Goal: Navigation & Orientation: Find specific page/section

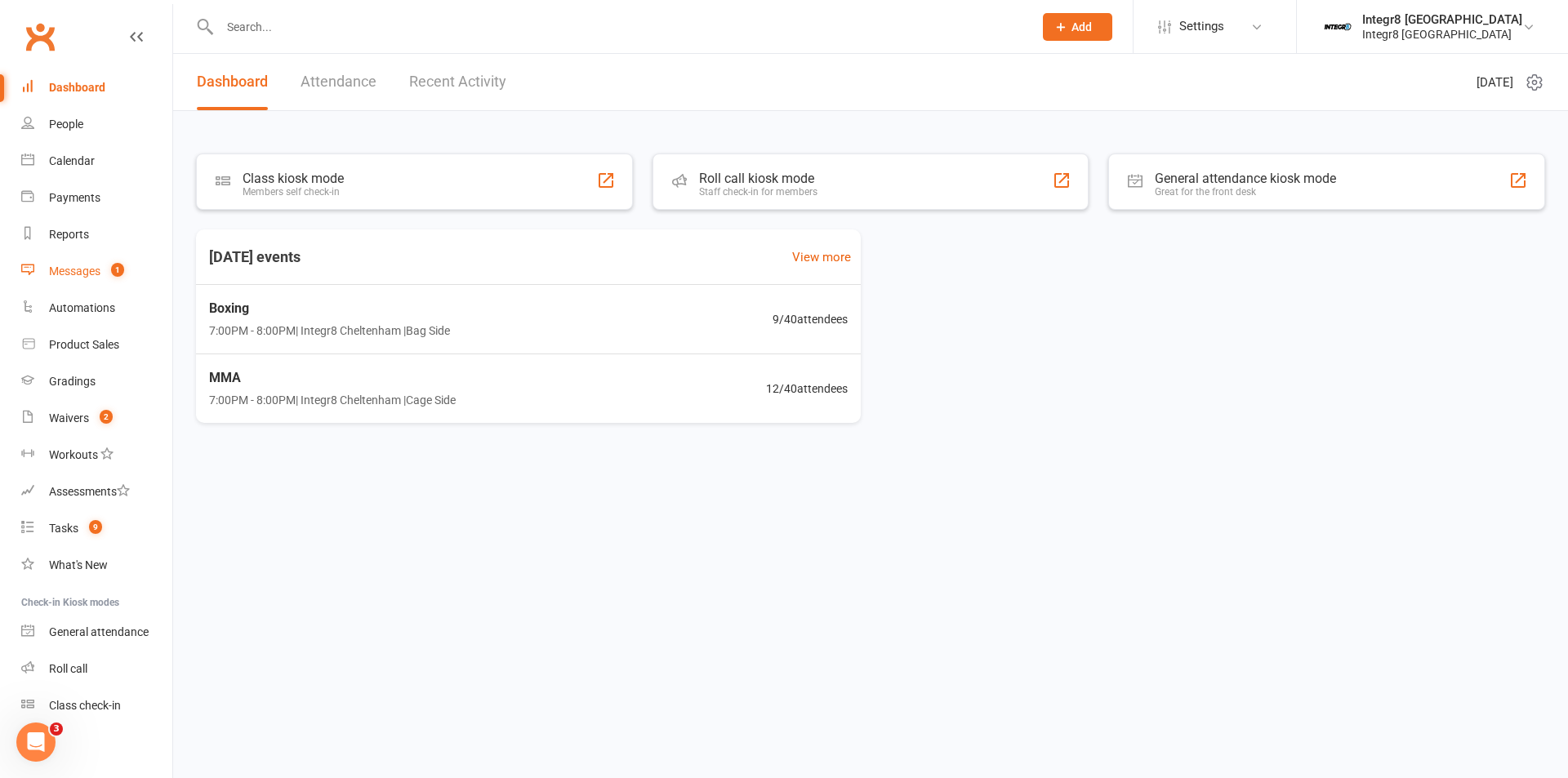
click at [104, 277] on link "Messages 1" at bounding box center [97, 271] width 151 height 36
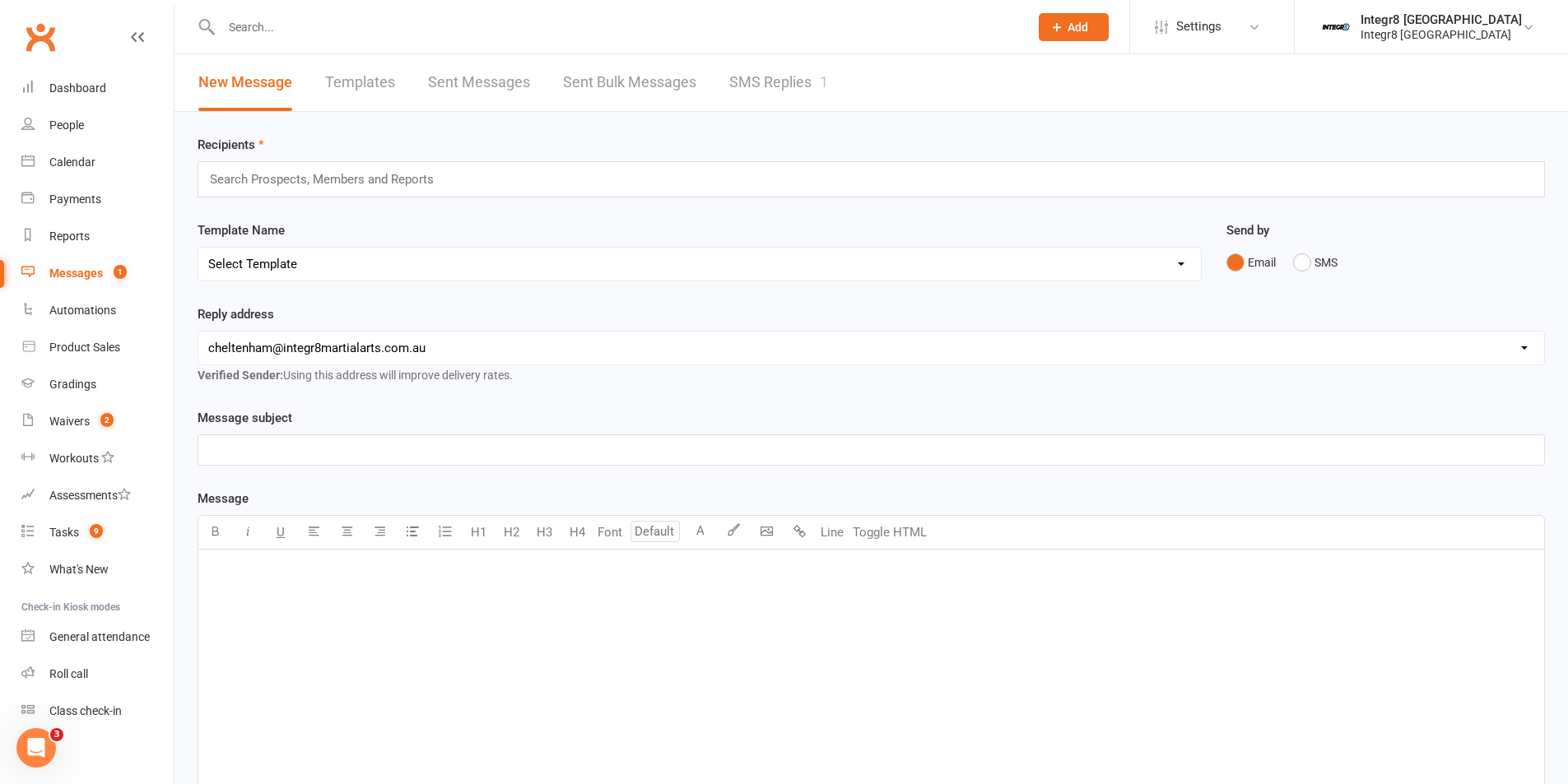
click at [774, 104] on link "SMS Replies 1" at bounding box center [778, 83] width 98 height 57
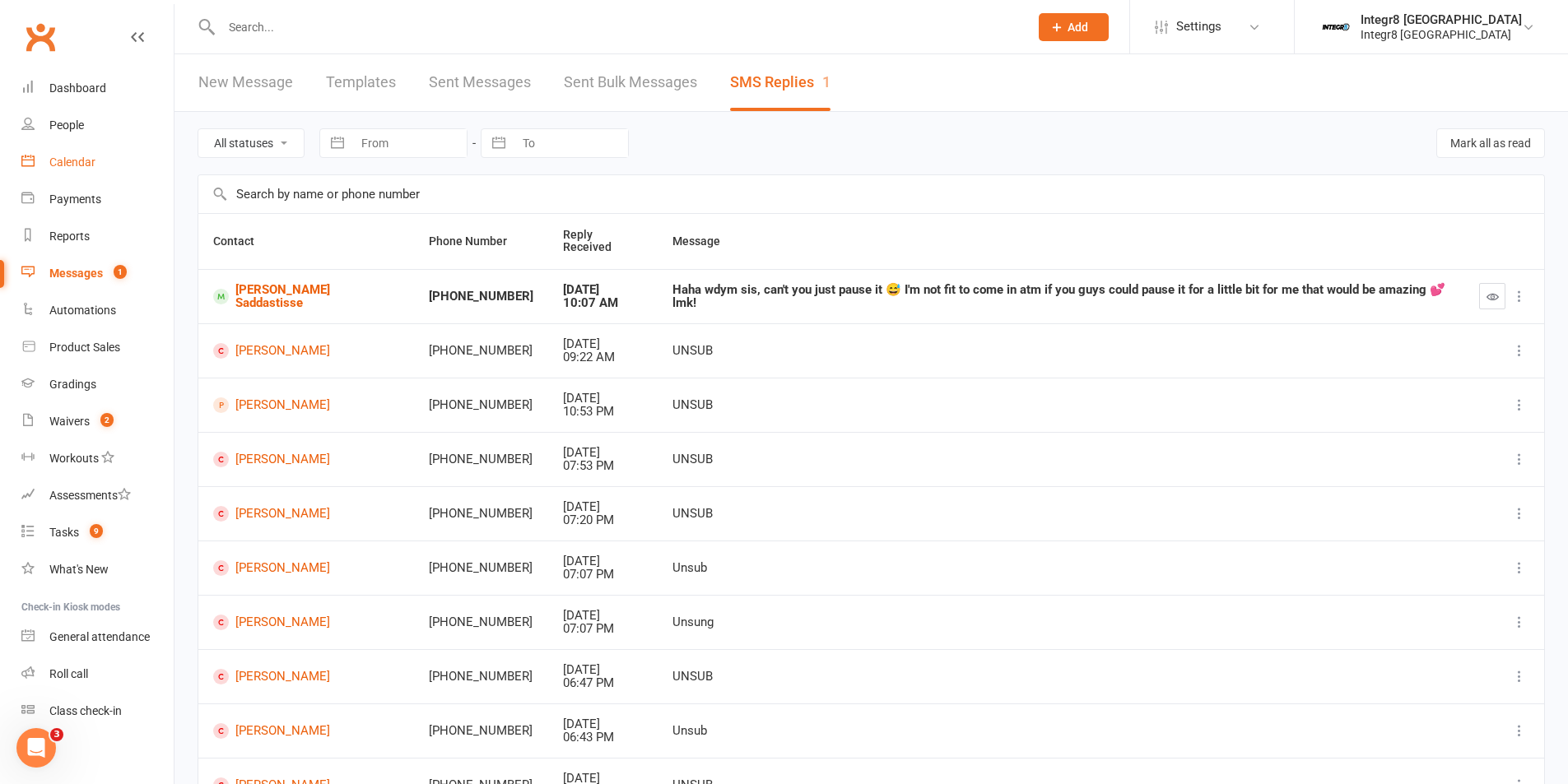
click at [80, 154] on link "Calendar" at bounding box center [97, 162] width 152 height 37
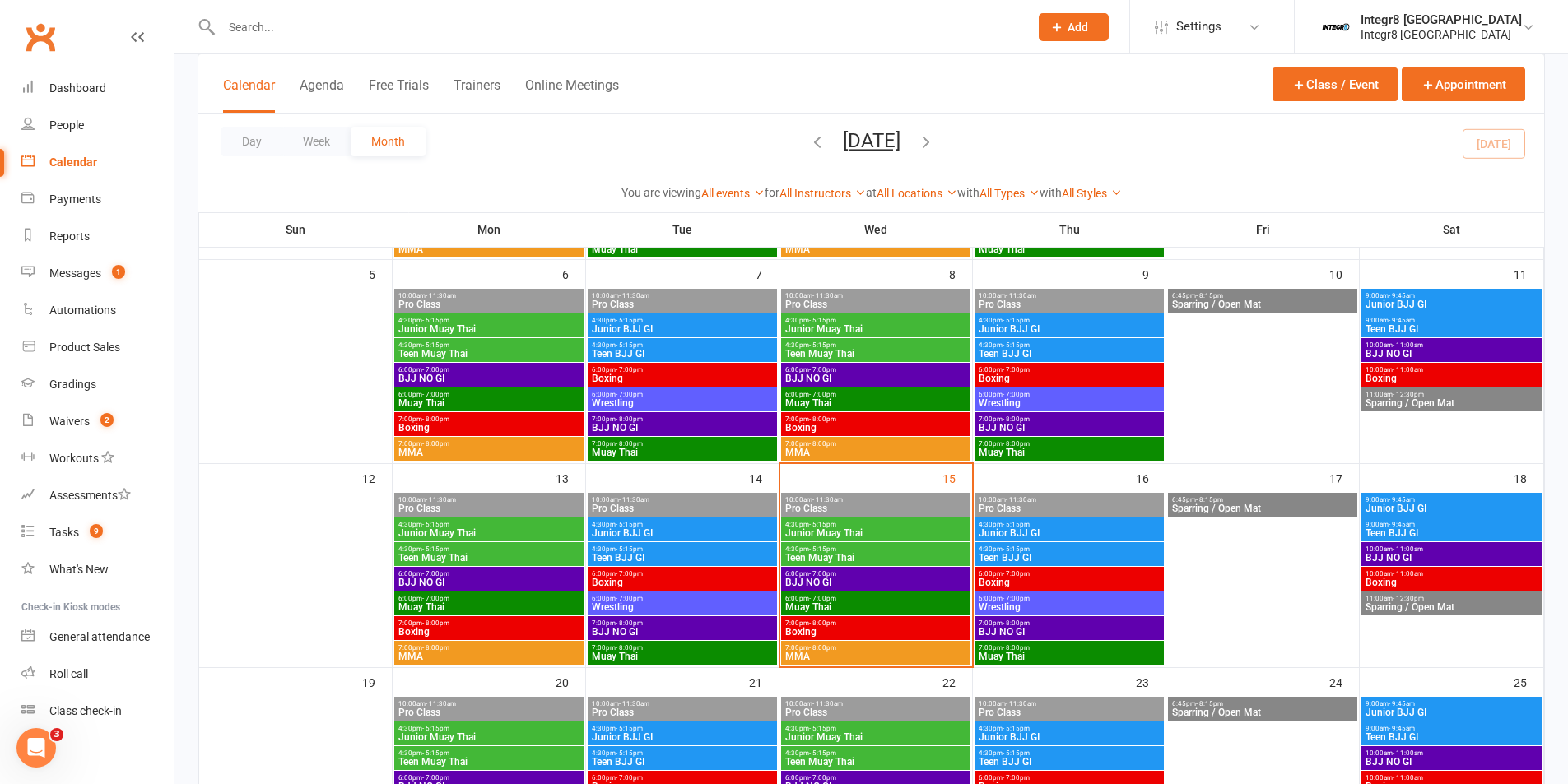
scroll to position [329, 0]
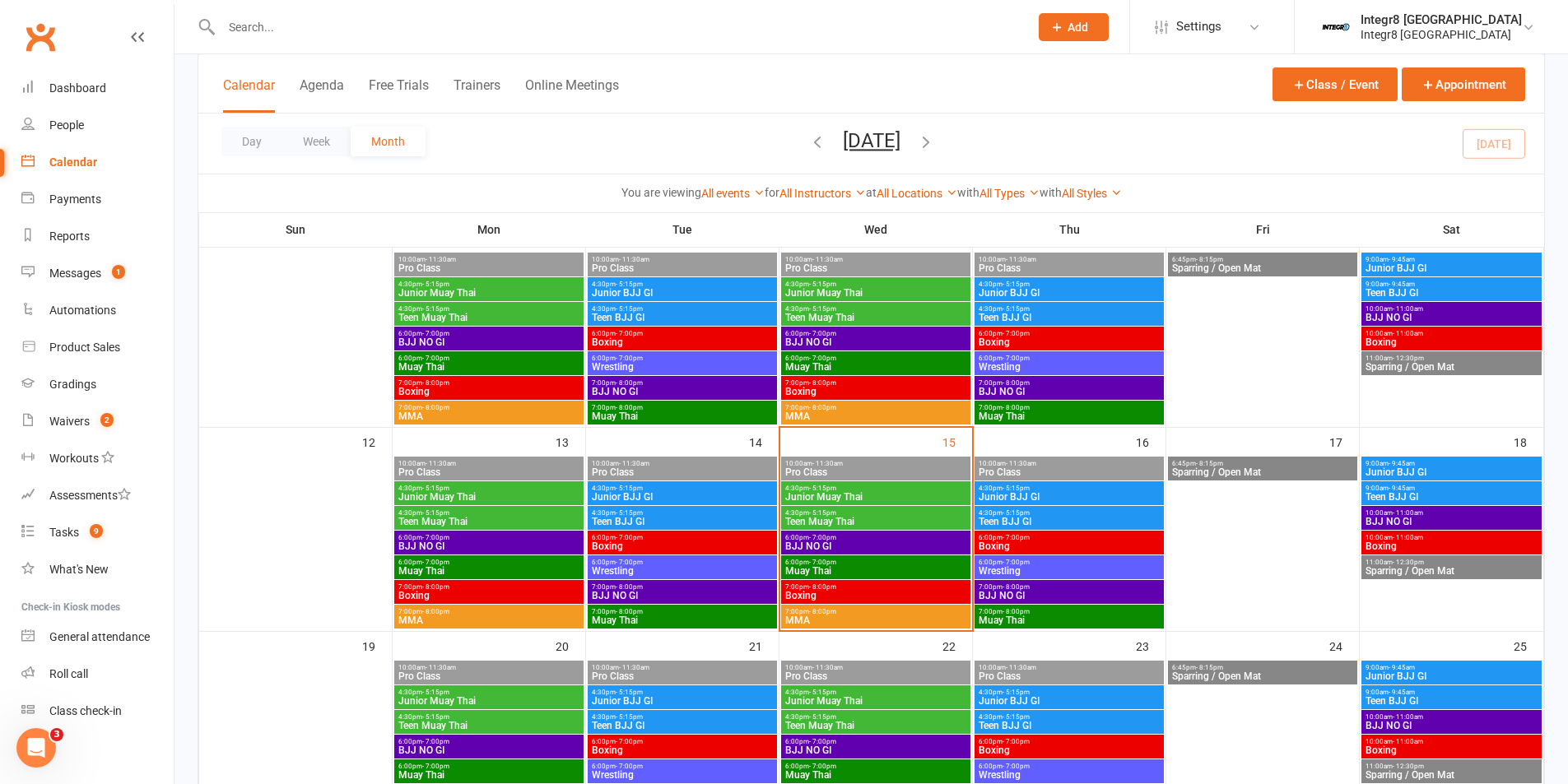
click at [935, 491] on span "4:30pm - 5:15pm" at bounding box center [876, 488] width 182 height 7
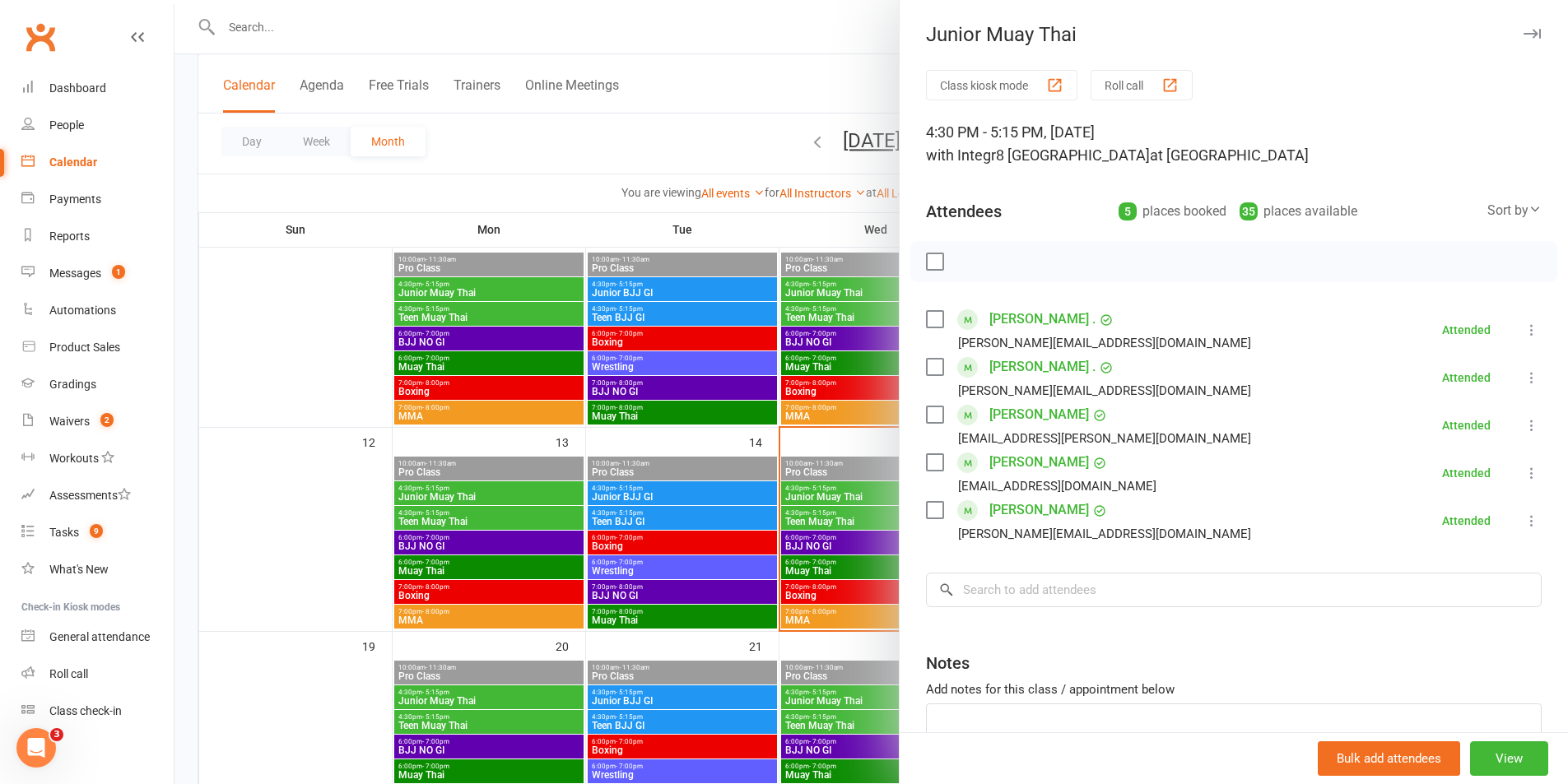
click at [823, 419] on div at bounding box center [871, 392] width 1394 height 784
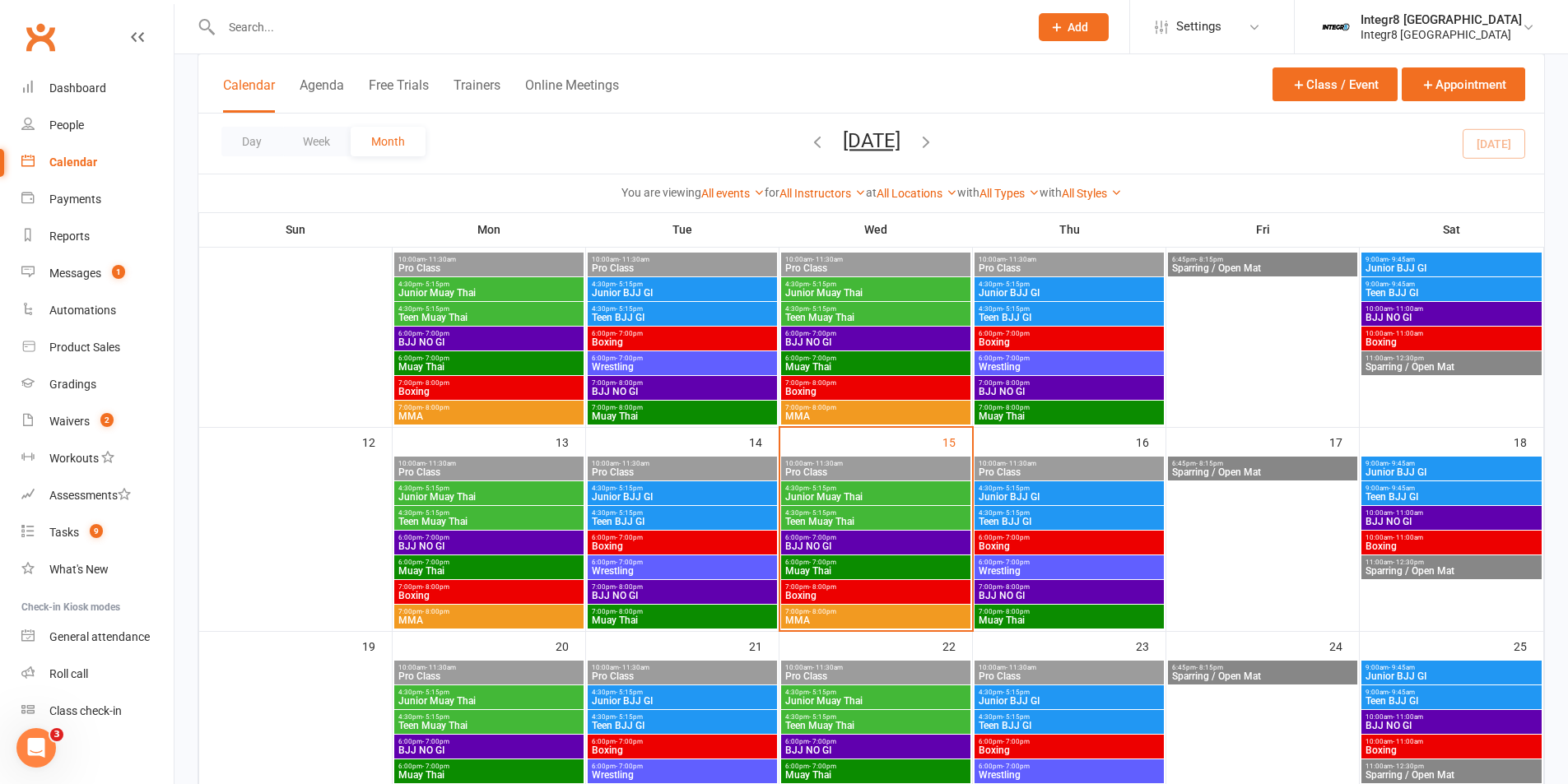
click at [828, 539] on span "- 7:00pm" at bounding box center [823, 537] width 27 height 7
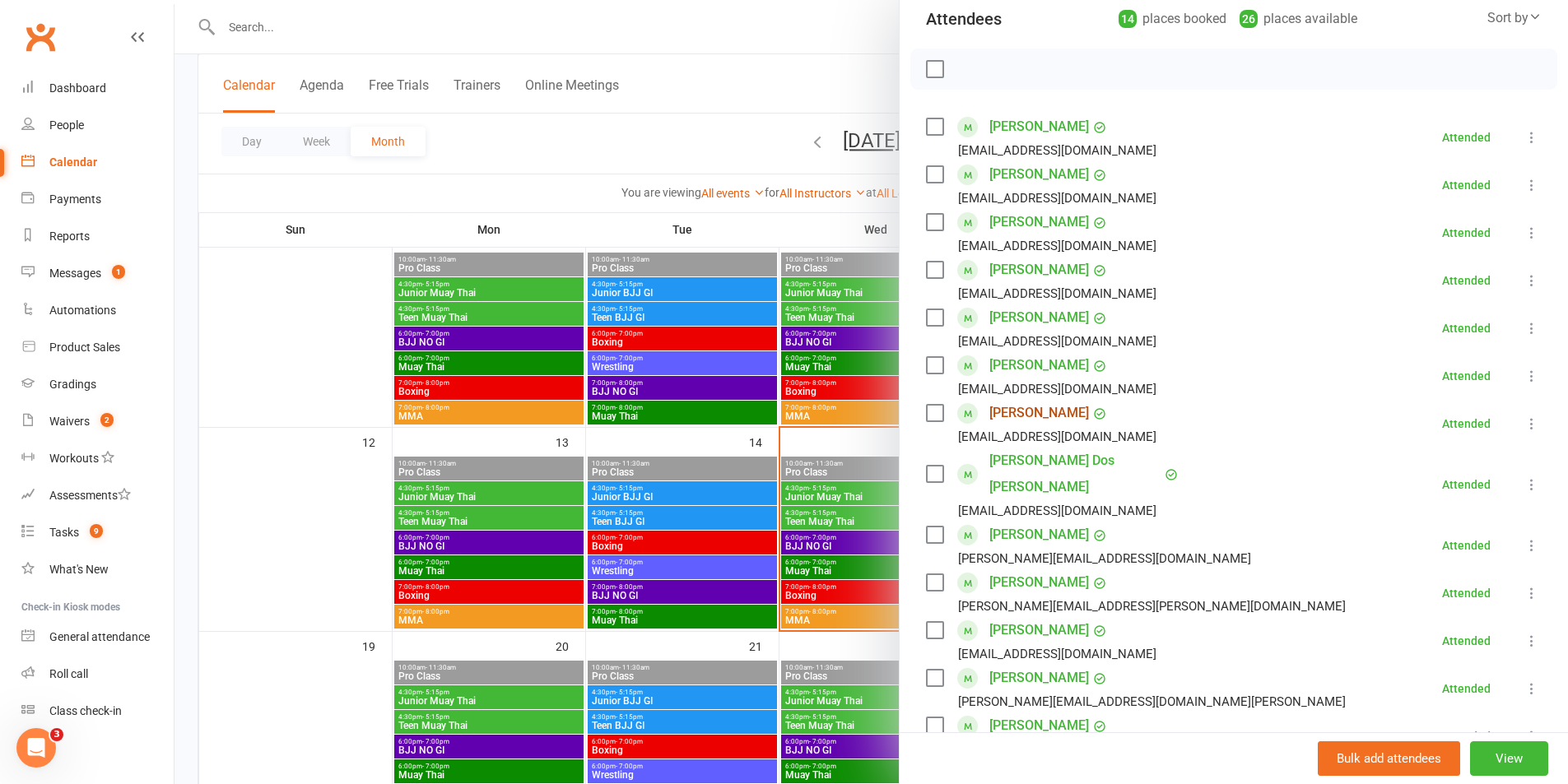
scroll to position [164, 0]
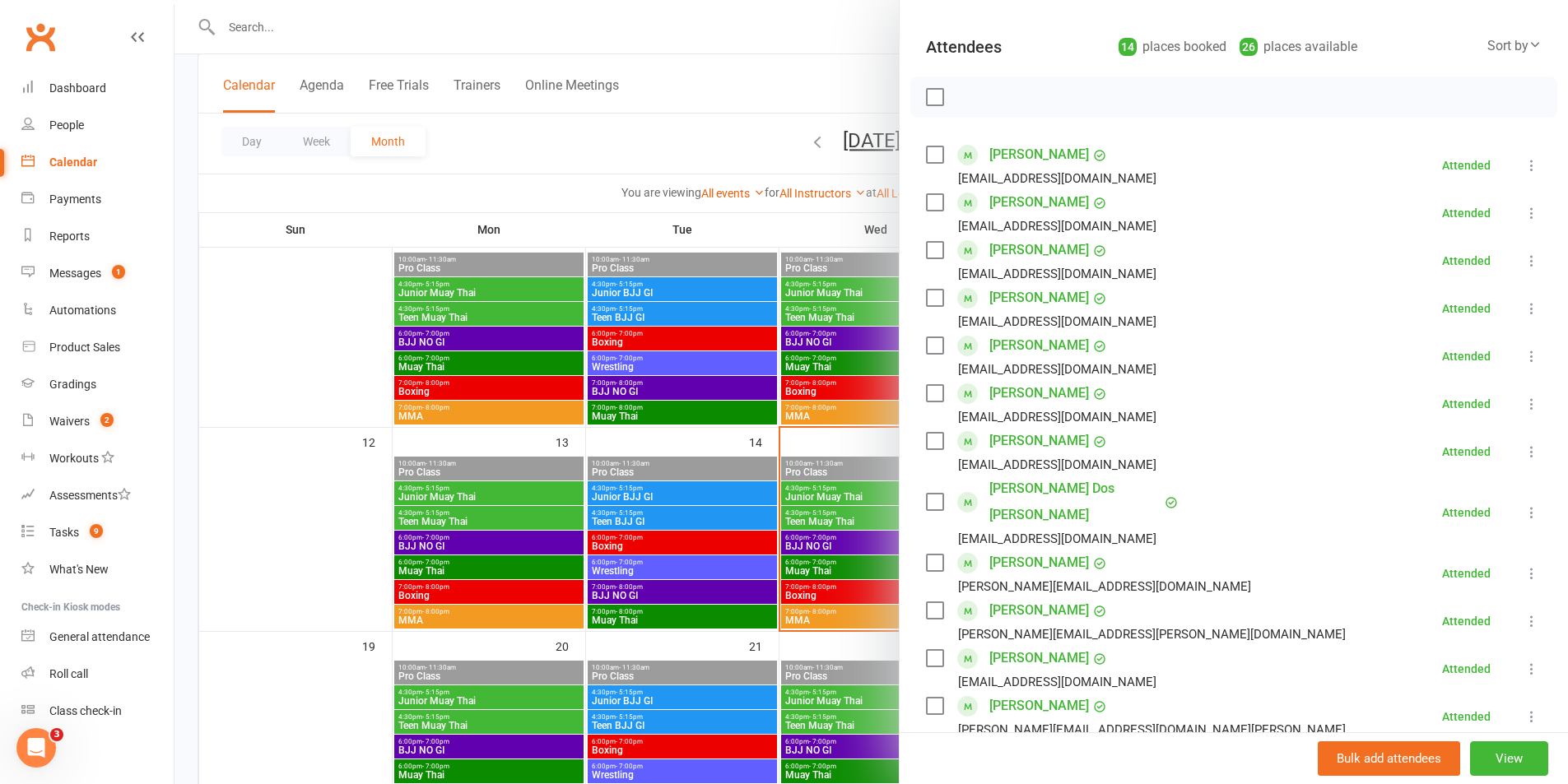
click at [787, 379] on div at bounding box center [871, 392] width 1394 height 784
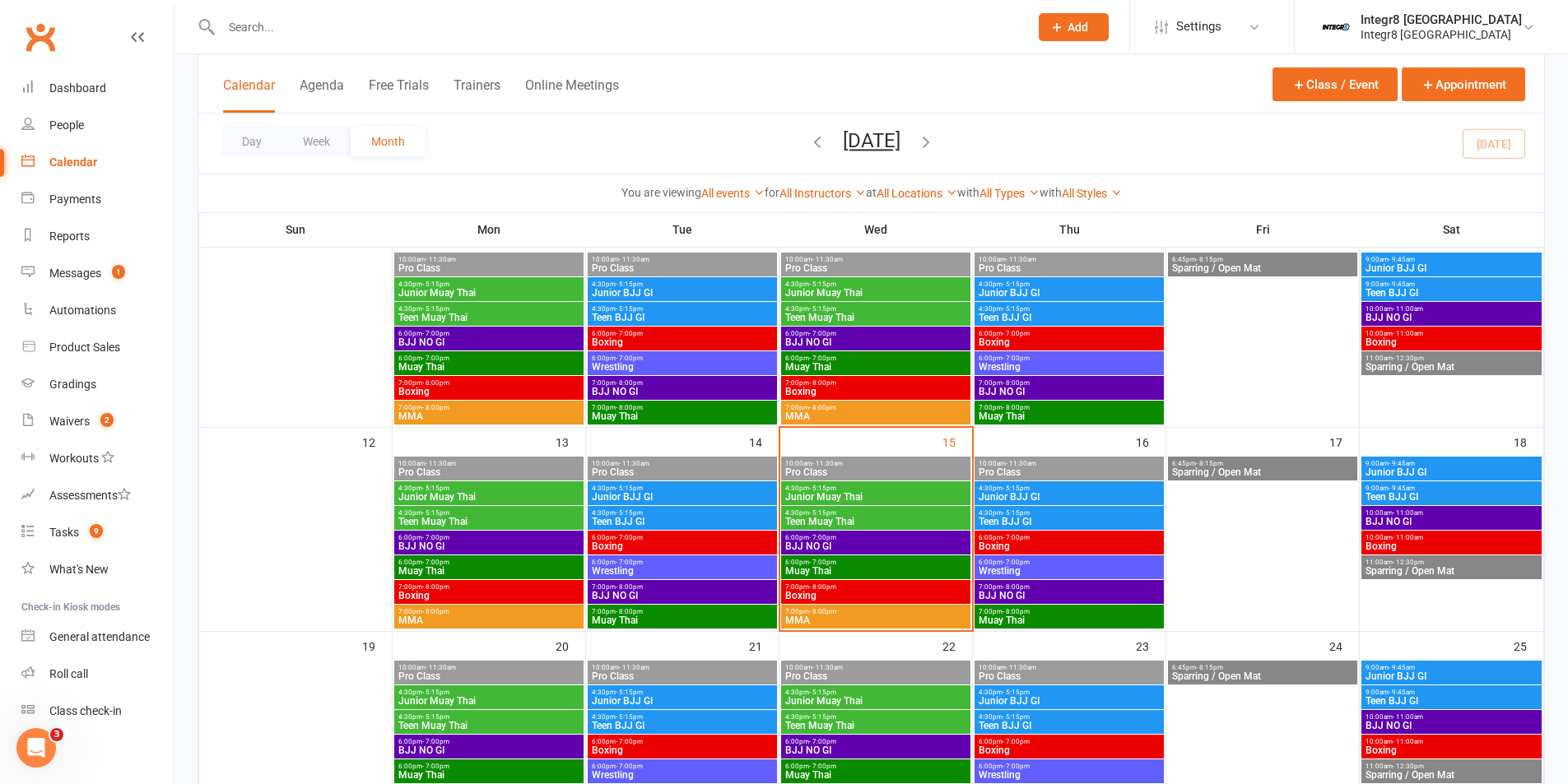
click at [886, 593] on span "Boxing" at bounding box center [876, 595] width 182 height 10
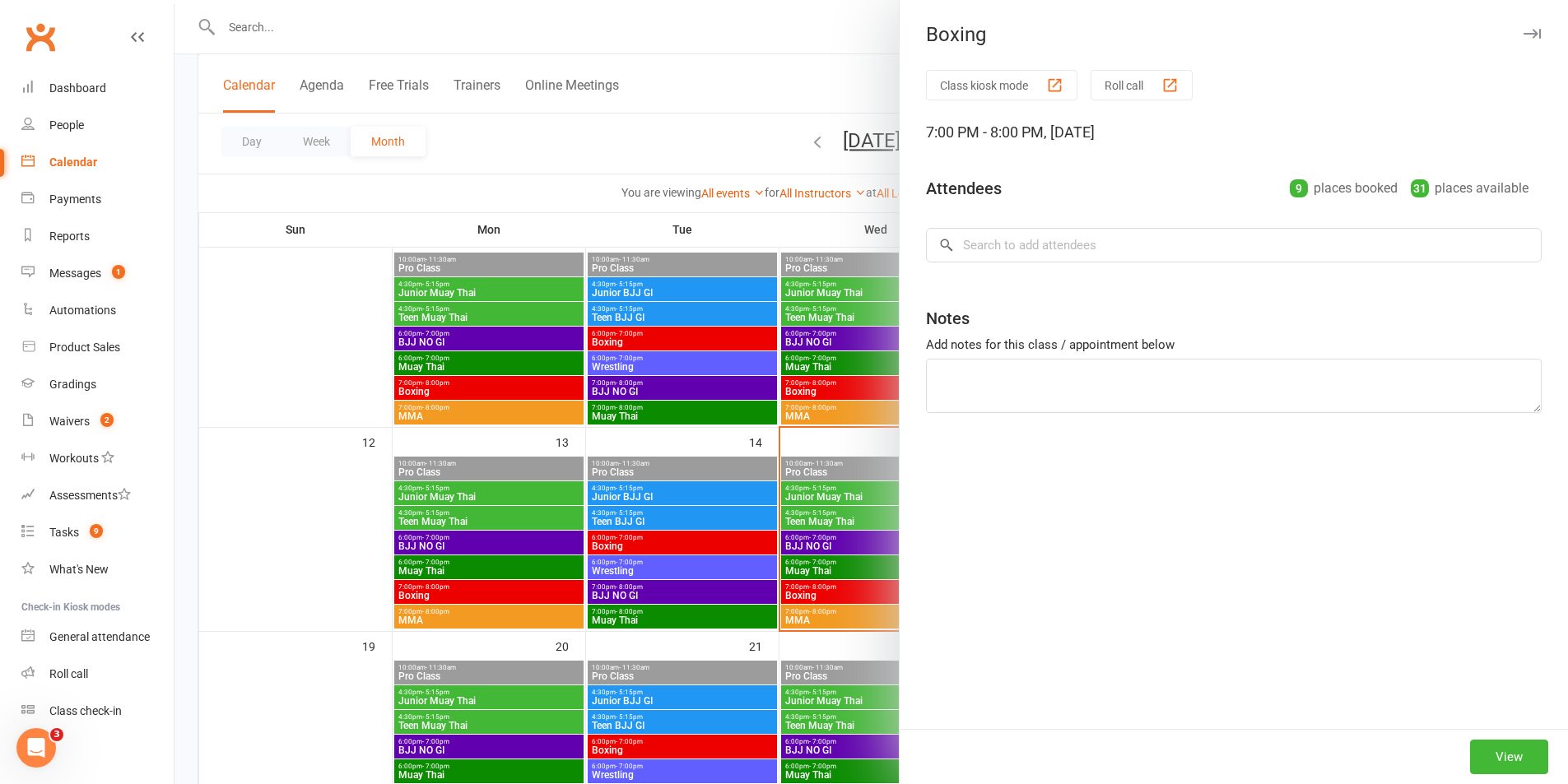
click at [800, 577] on div at bounding box center [871, 392] width 1394 height 784
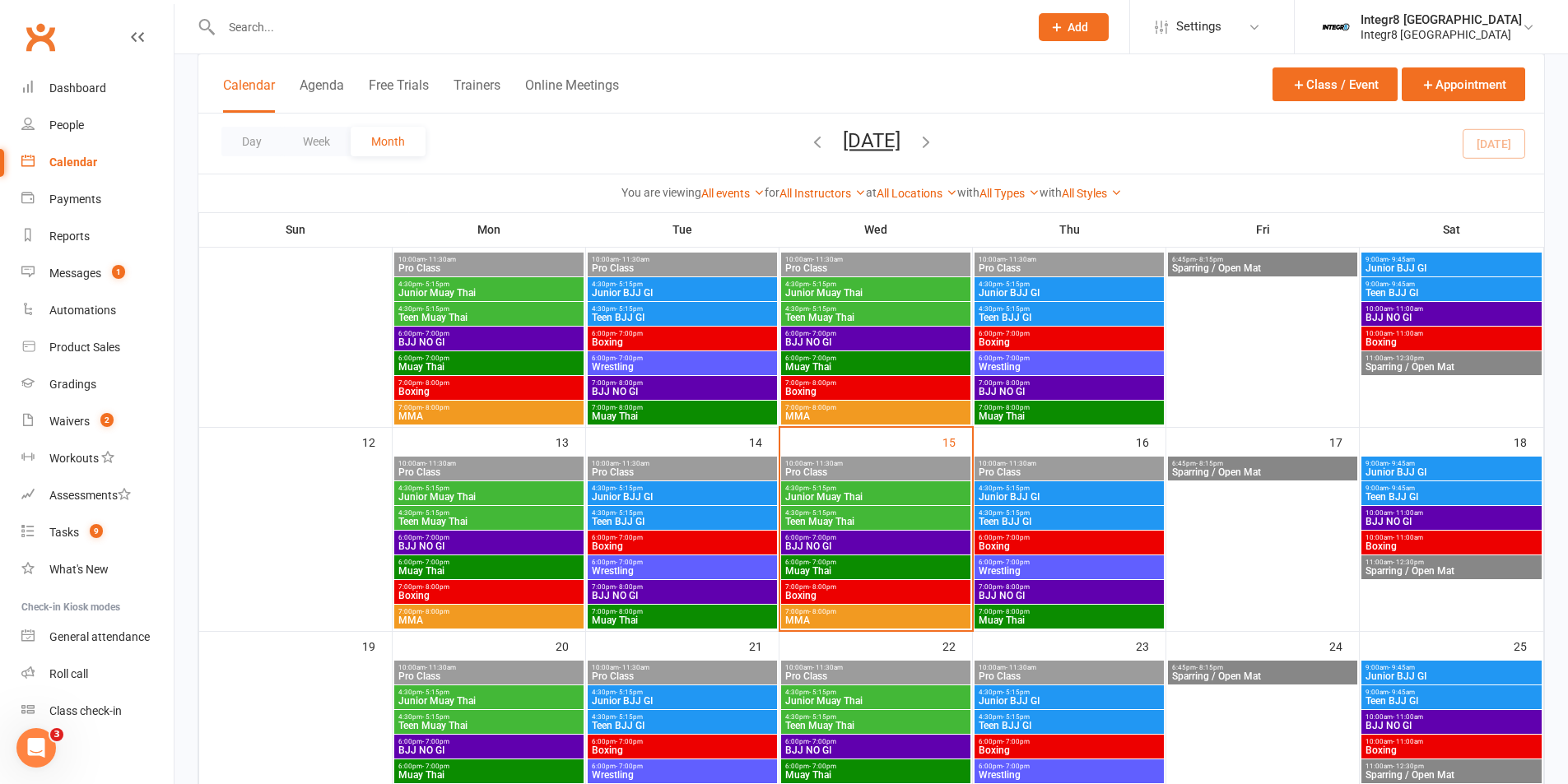
click at [803, 566] on span "Muay Thai" at bounding box center [876, 570] width 182 height 10
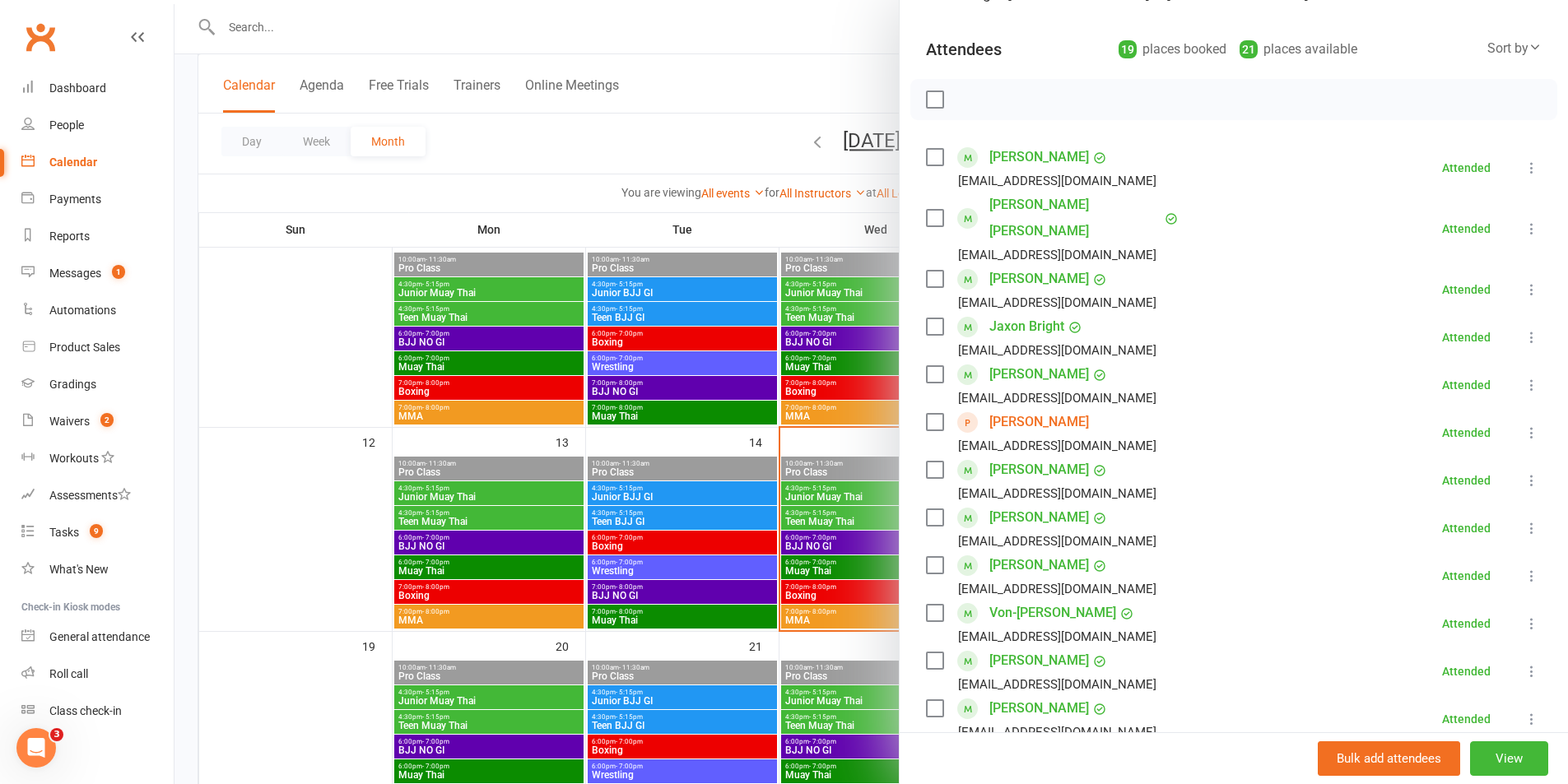
scroll to position [82, 0]
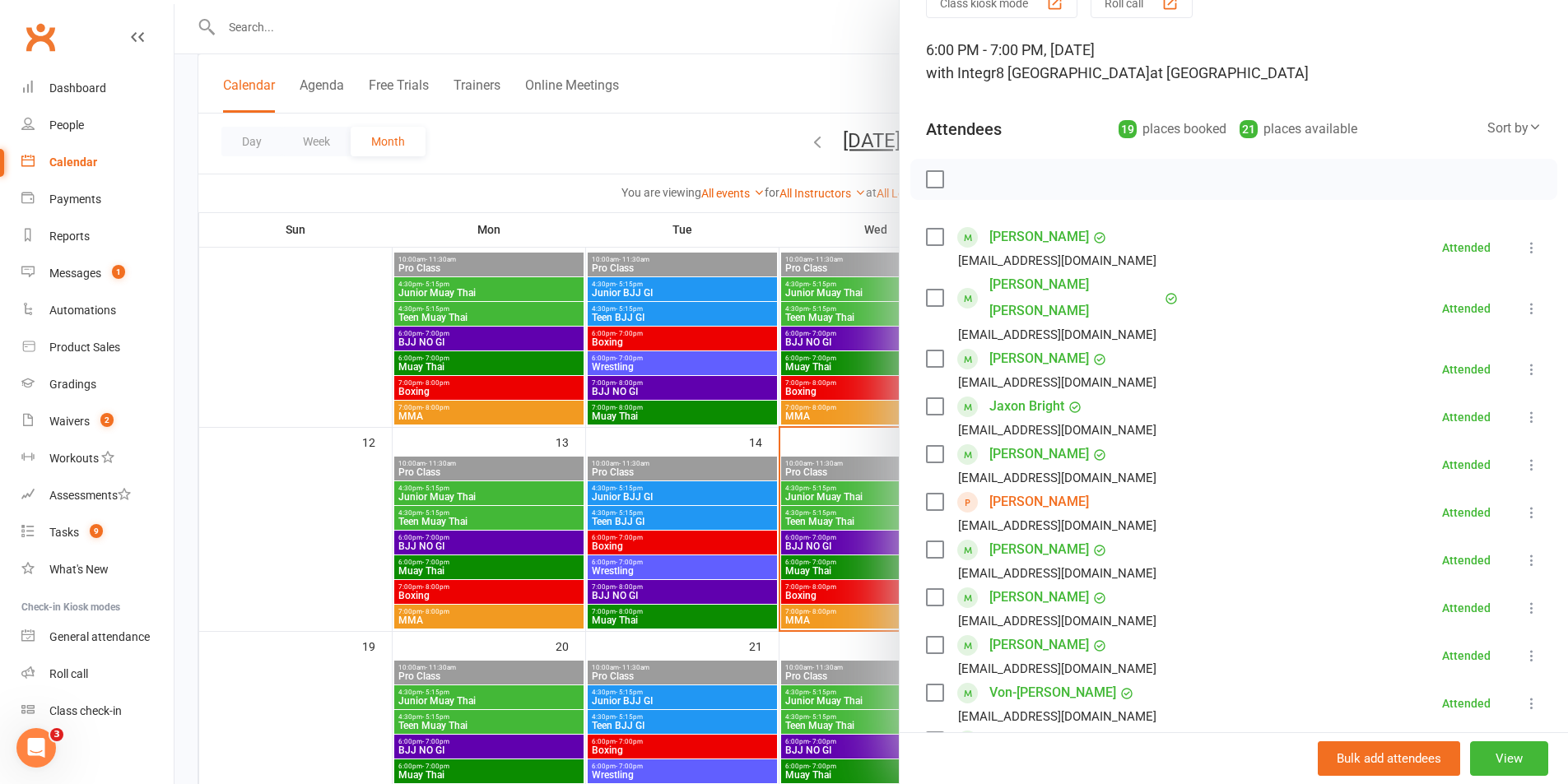
click at [823, 381] on div at bounding box center [871, 392] width 1394 height 784
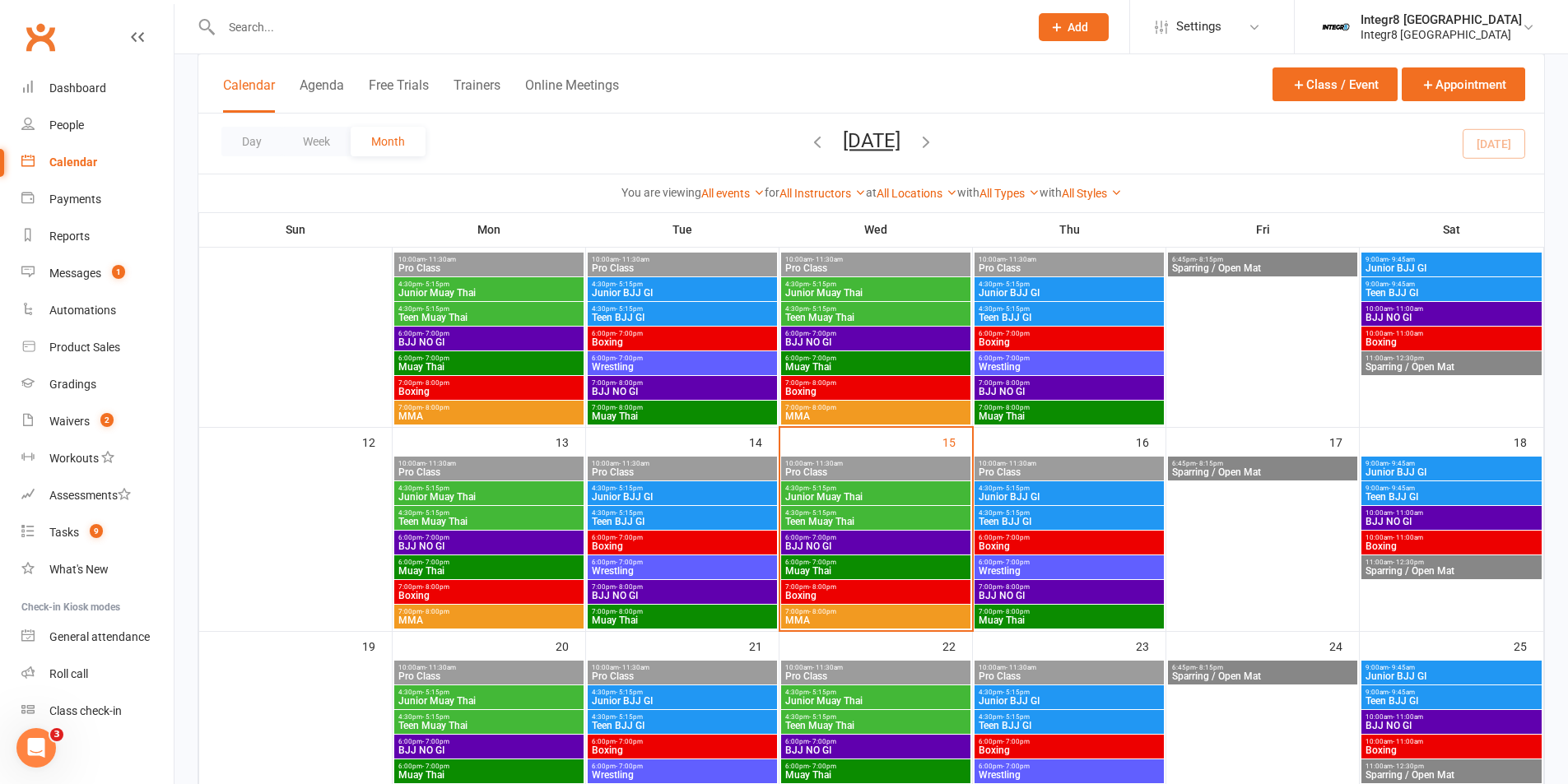
click at [888, 592] on span "Boxing" at bounding box center [876, 595] width 182 height 10
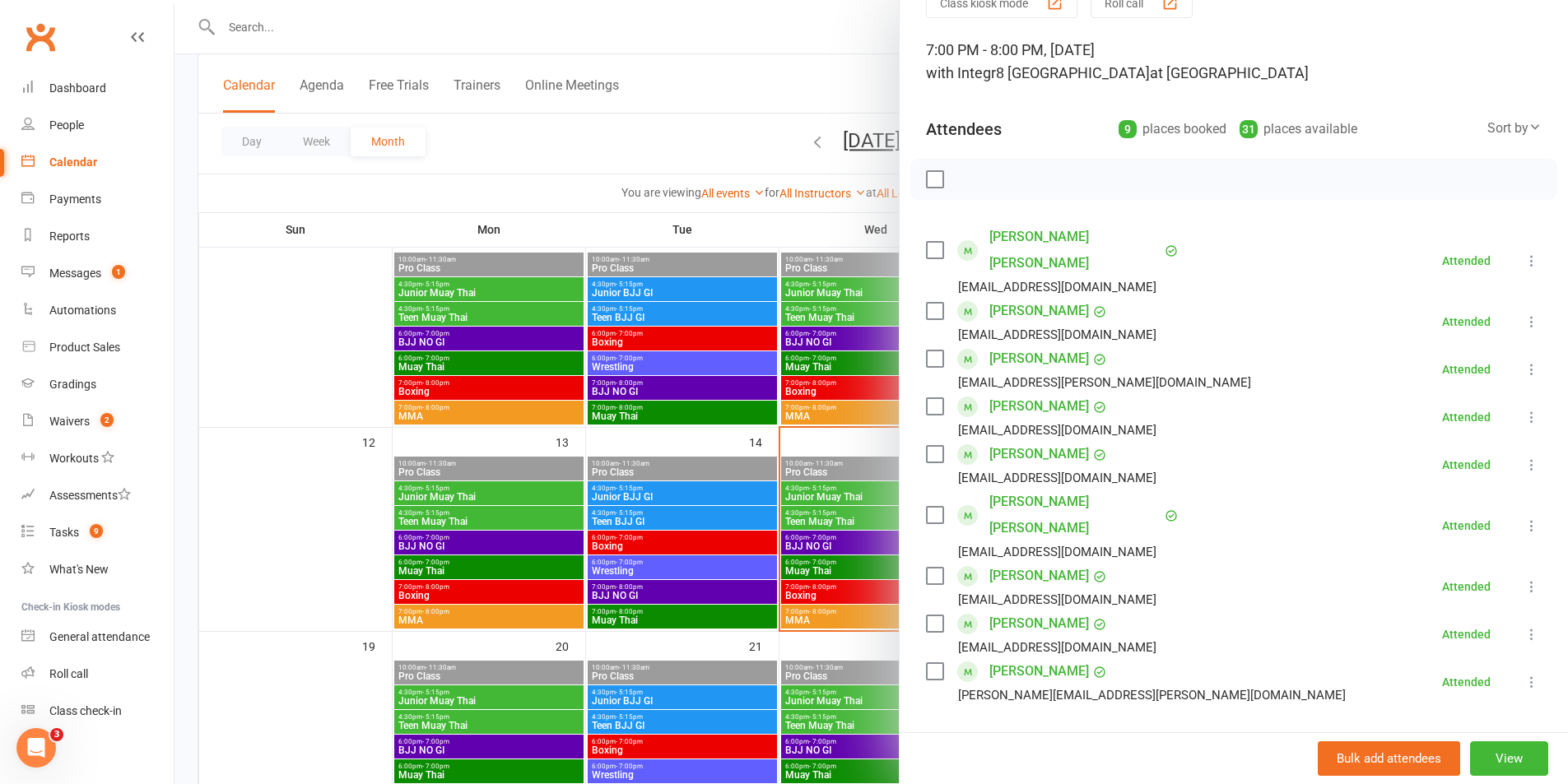
scroll to position [164, 0]
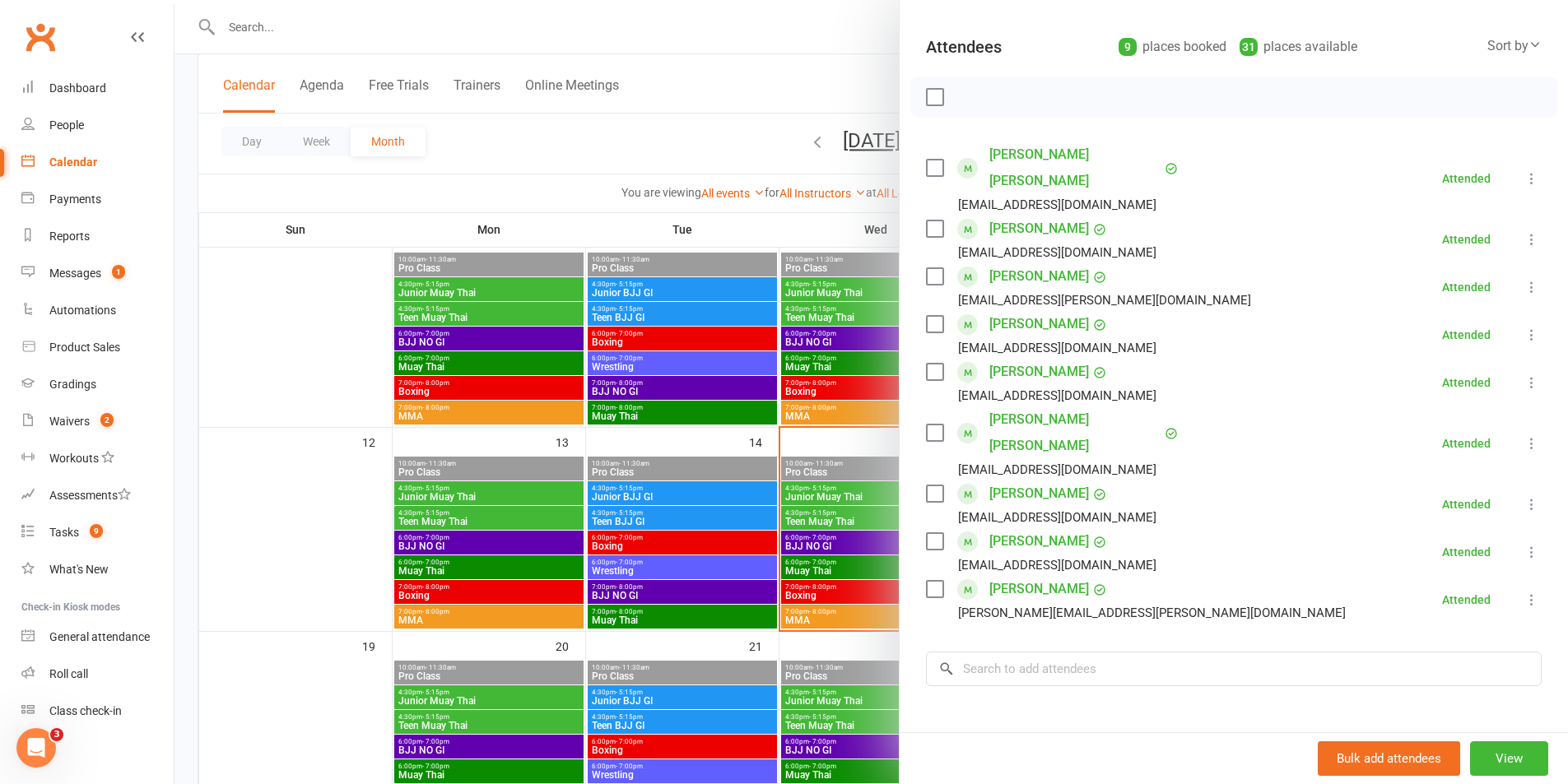
click at [776, 562] on div at bounding box center [871, 392] width 1394 height 784
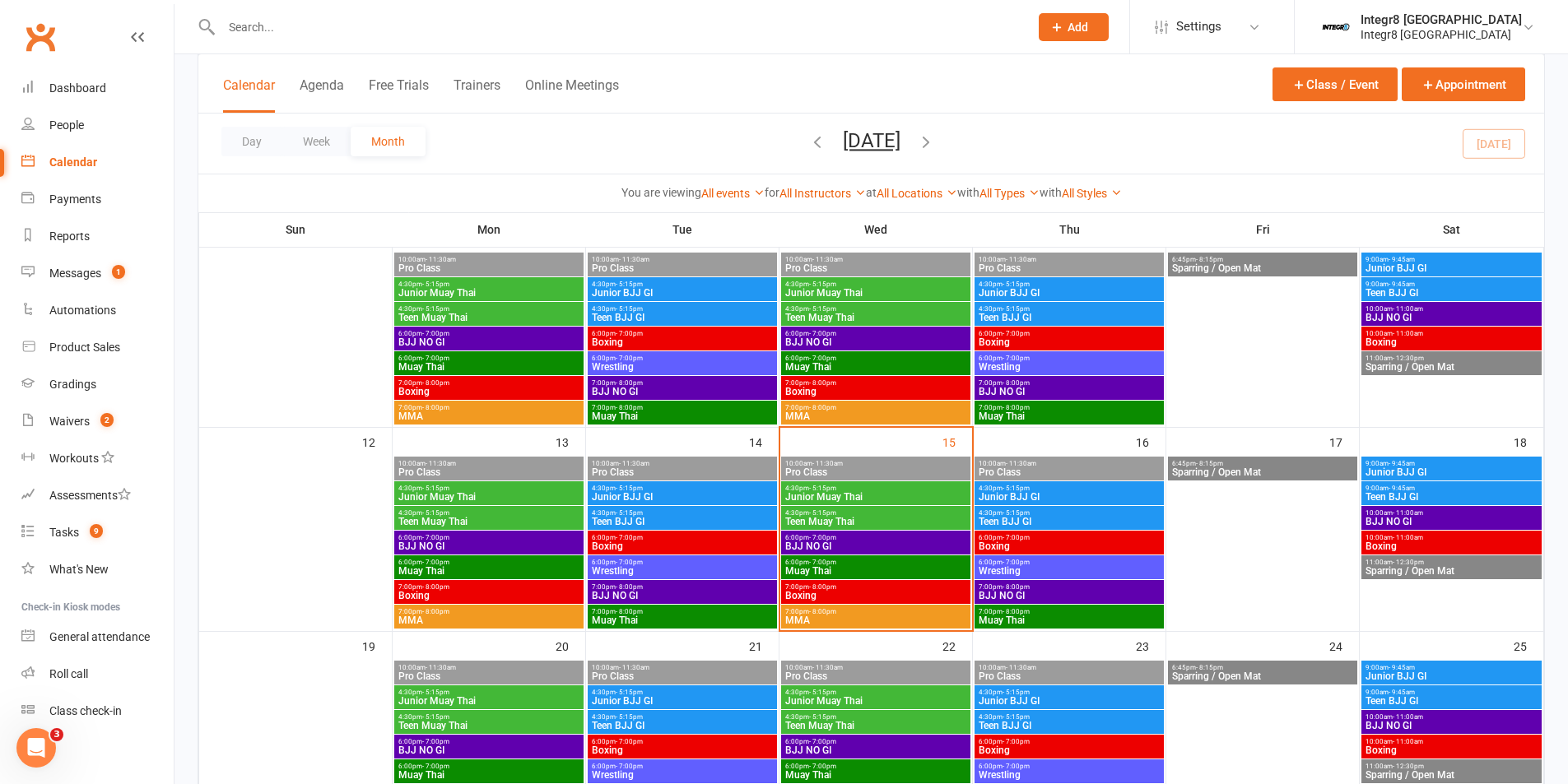
click at [805, 621] on span "MMA" at bounding box center [876, 620] width 182 height 10
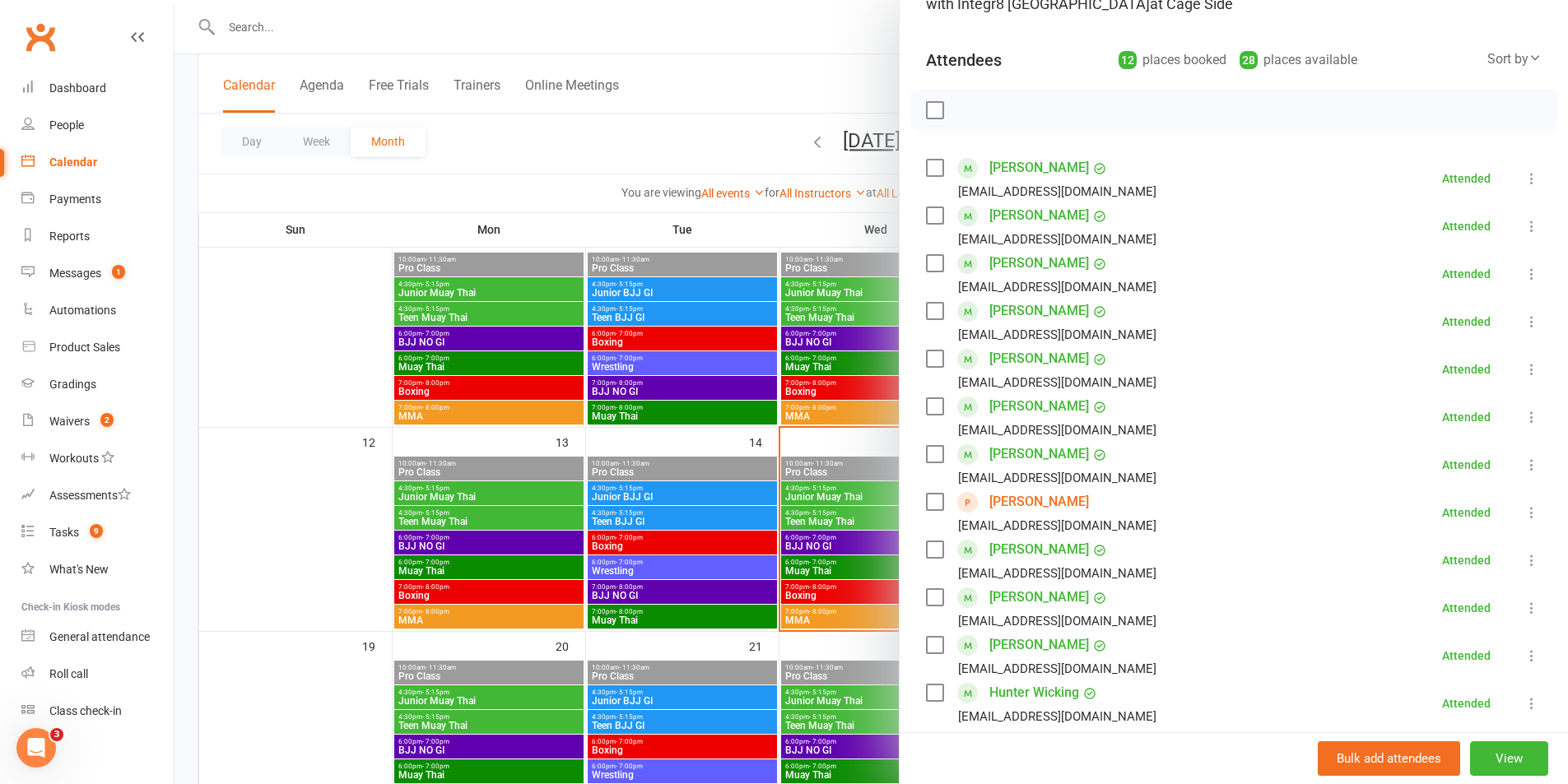
scroll to position [82, 0]
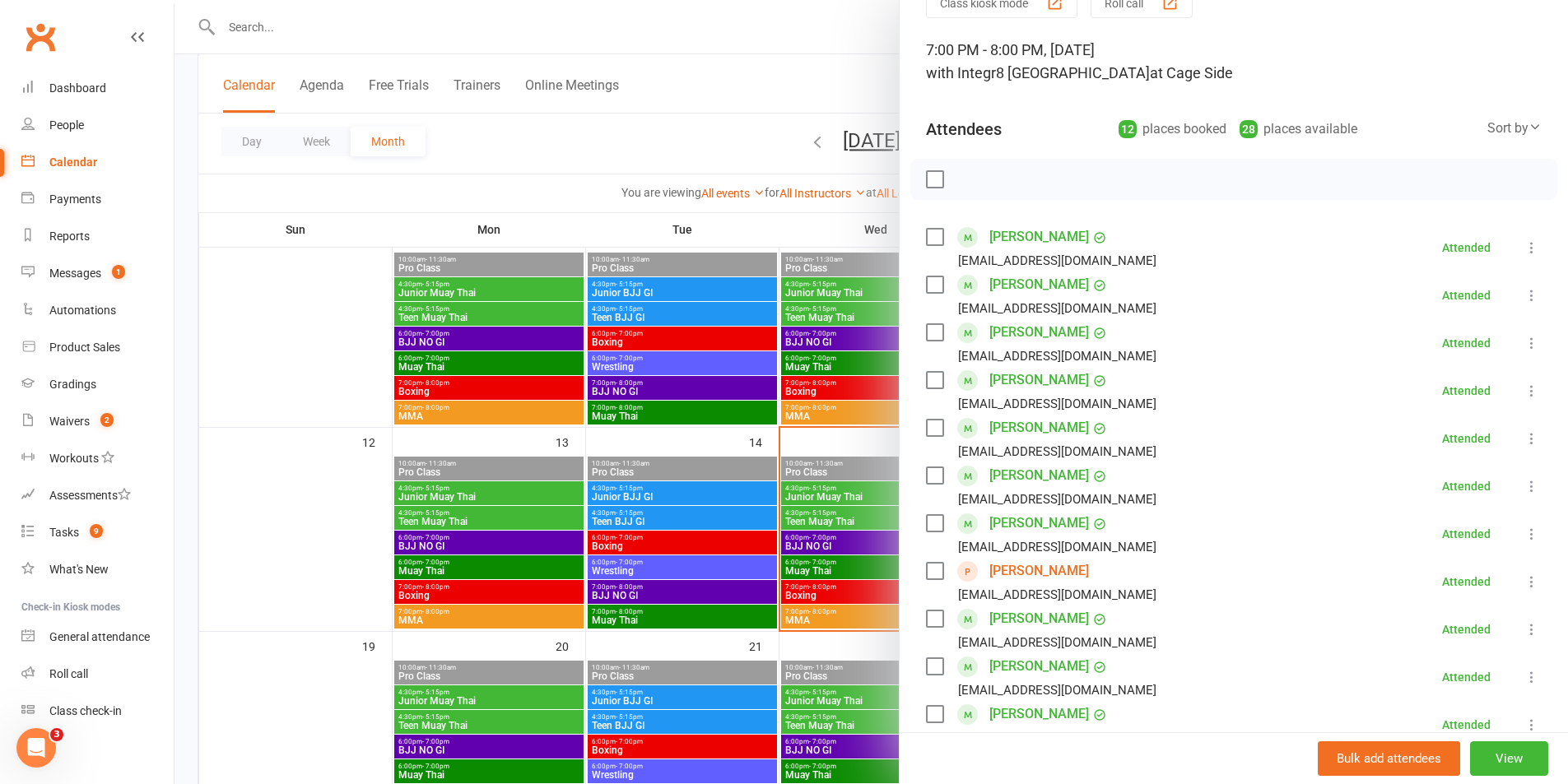
click at [687, 439] on div at bounding box center [871, 392] width 1394 height 784
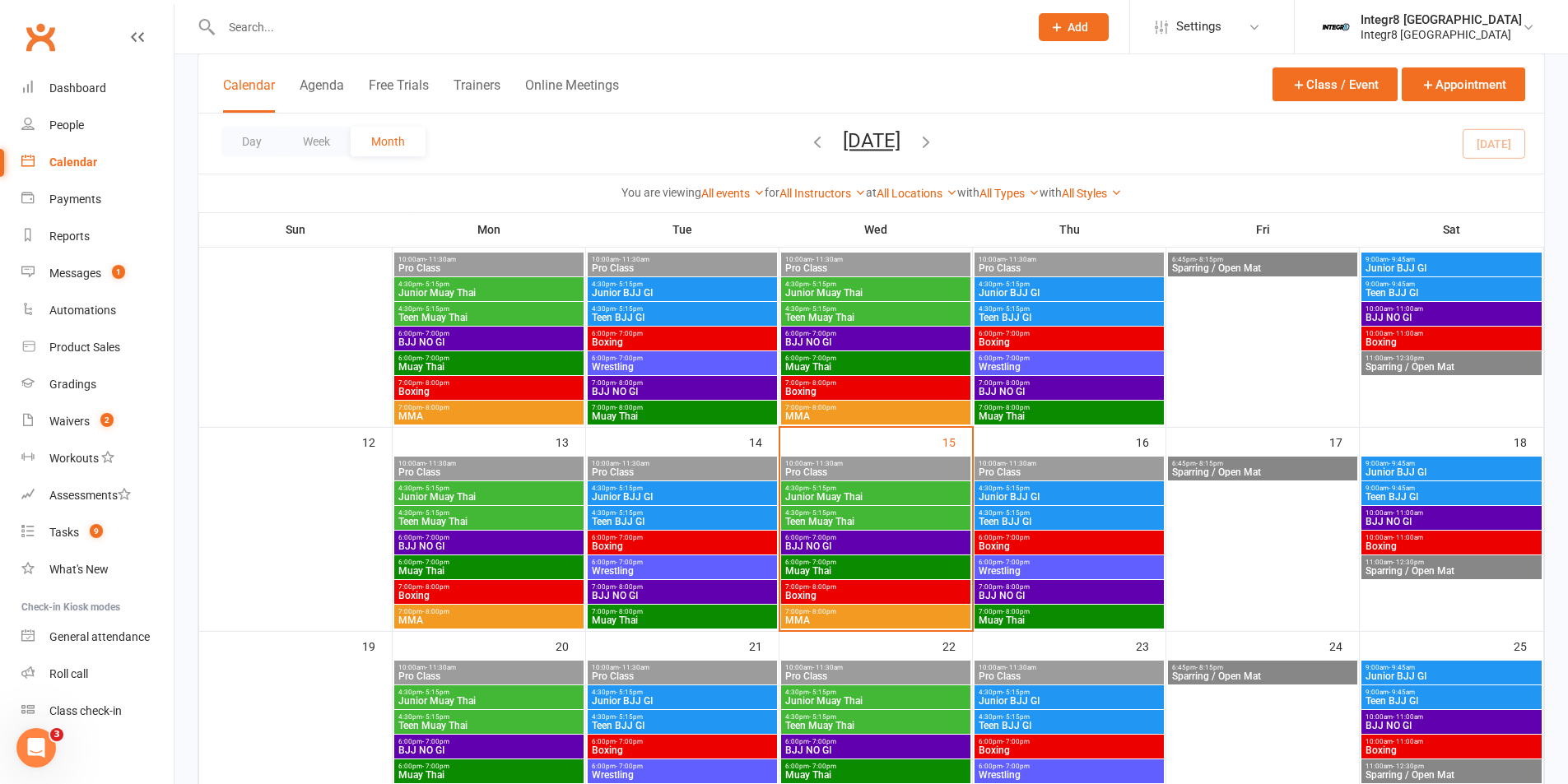
click at [831, 568] on span "Muay Thai" at bounding box center [876, 570] width 182 height 10
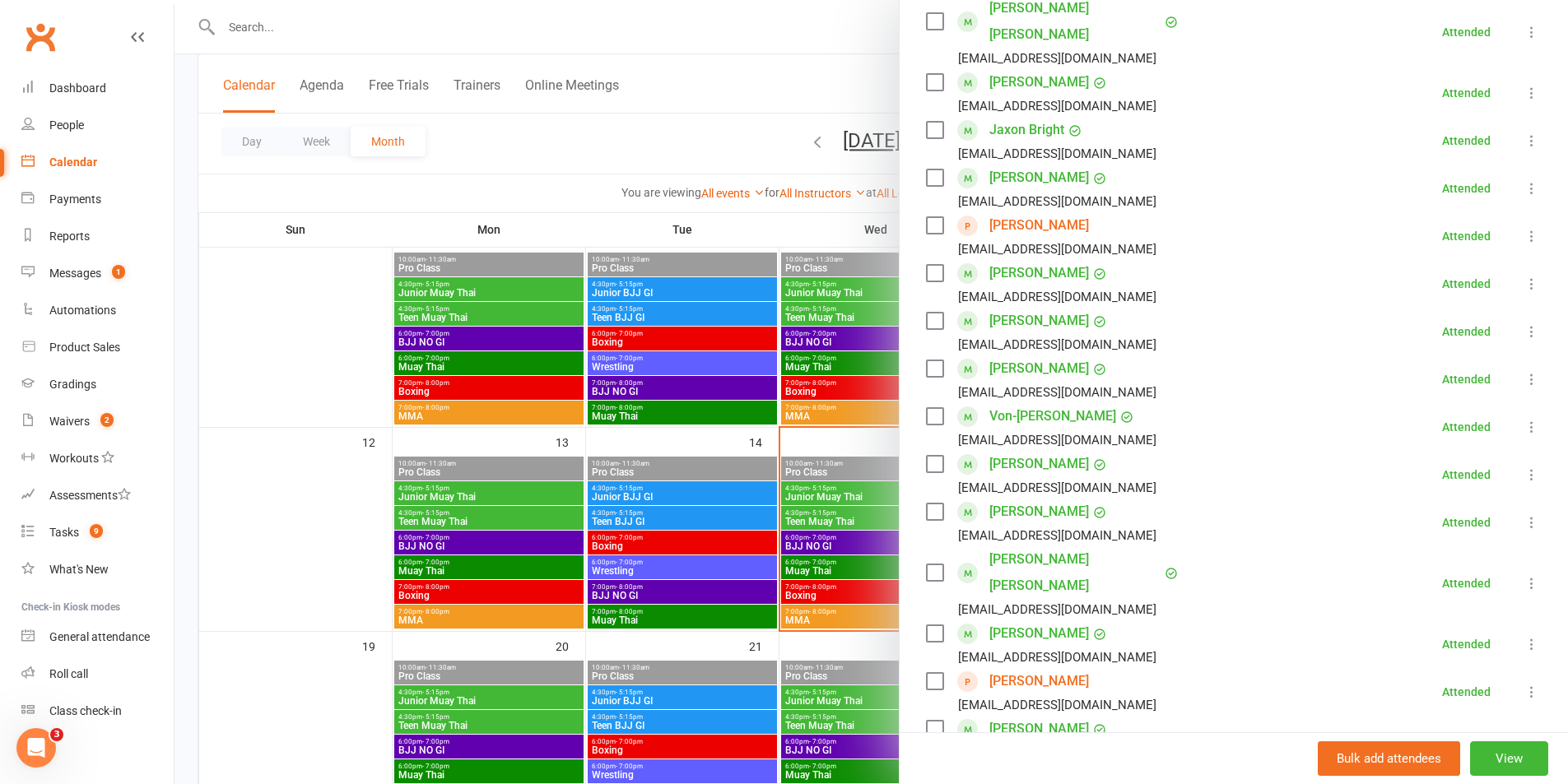
scroll to position [329, 0]
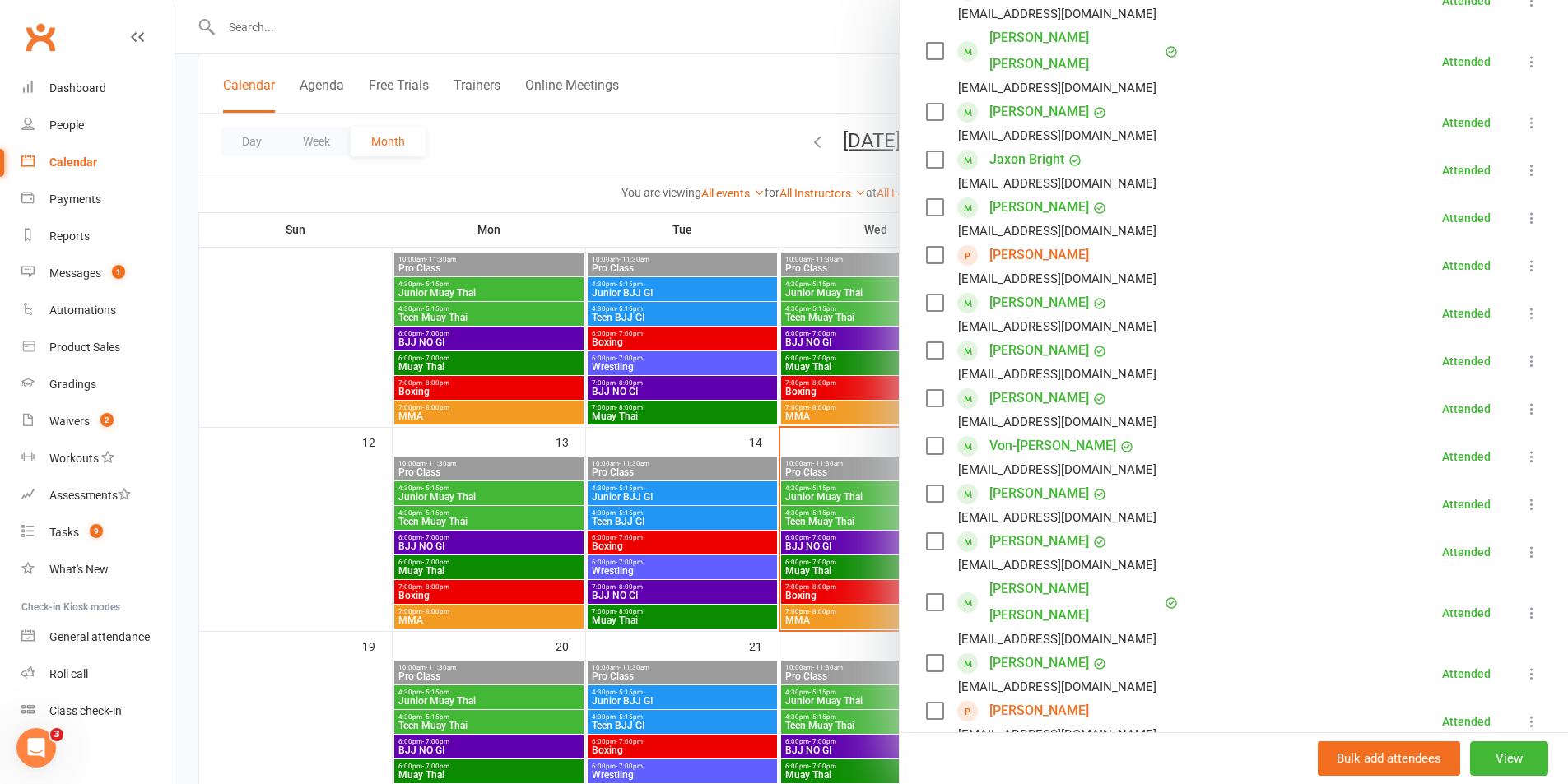
click at [825, 508] on div at bounding box center [871, 392] width 1394 height 784
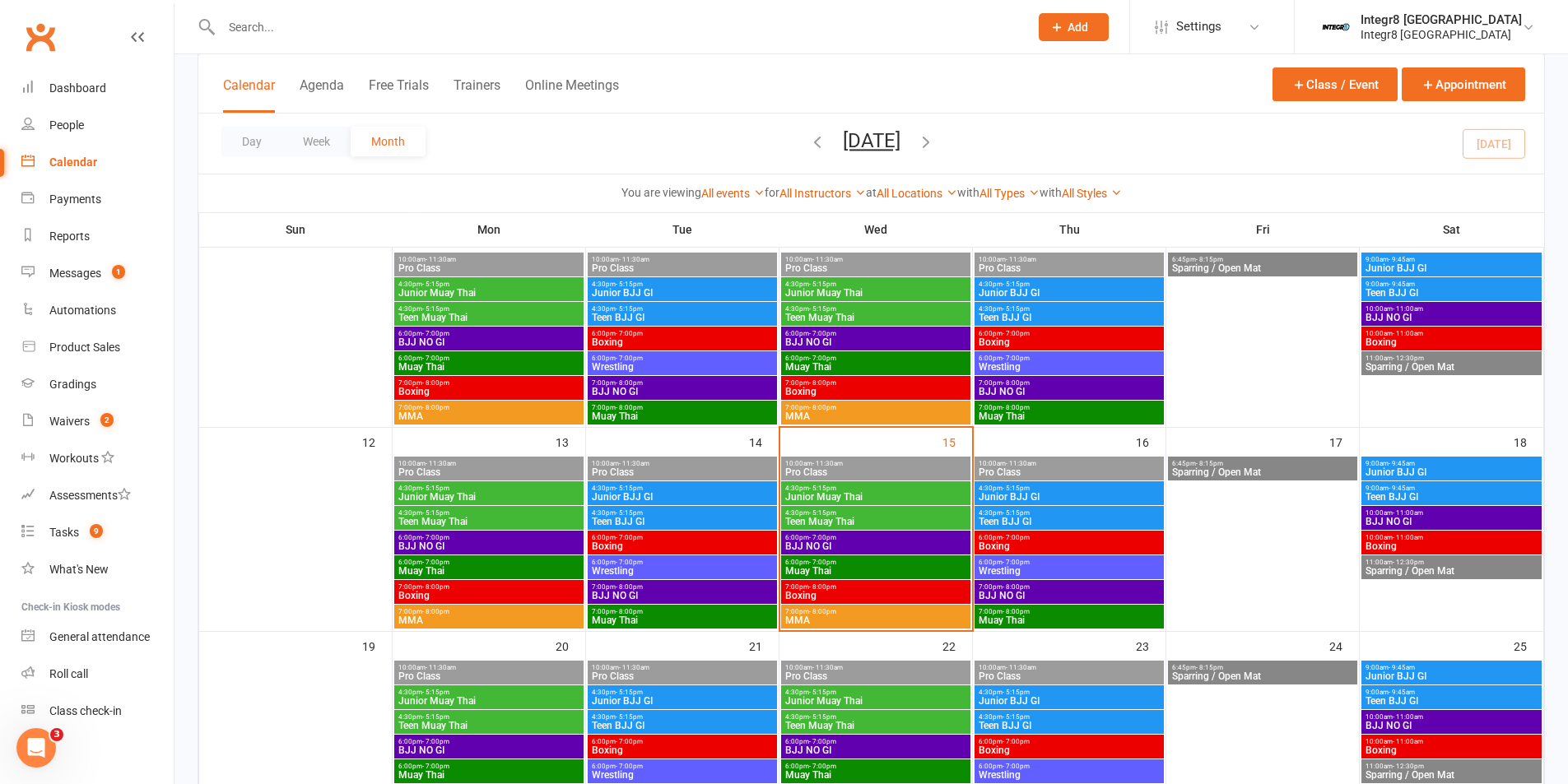
click at [797, 619] on span "MMA" at bounding box center [876, 620] width 182 height 10
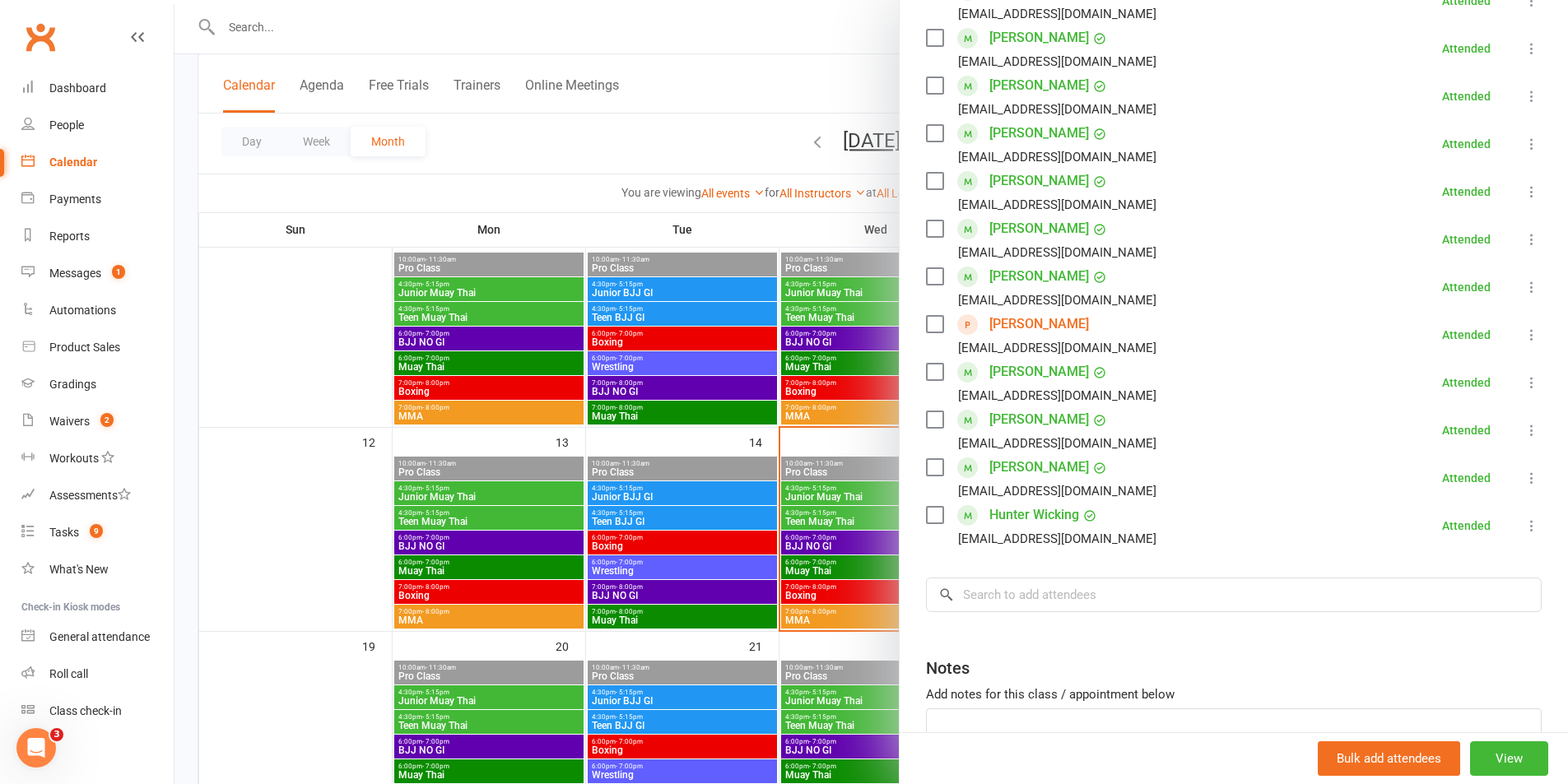
scroll to position [0, 0]
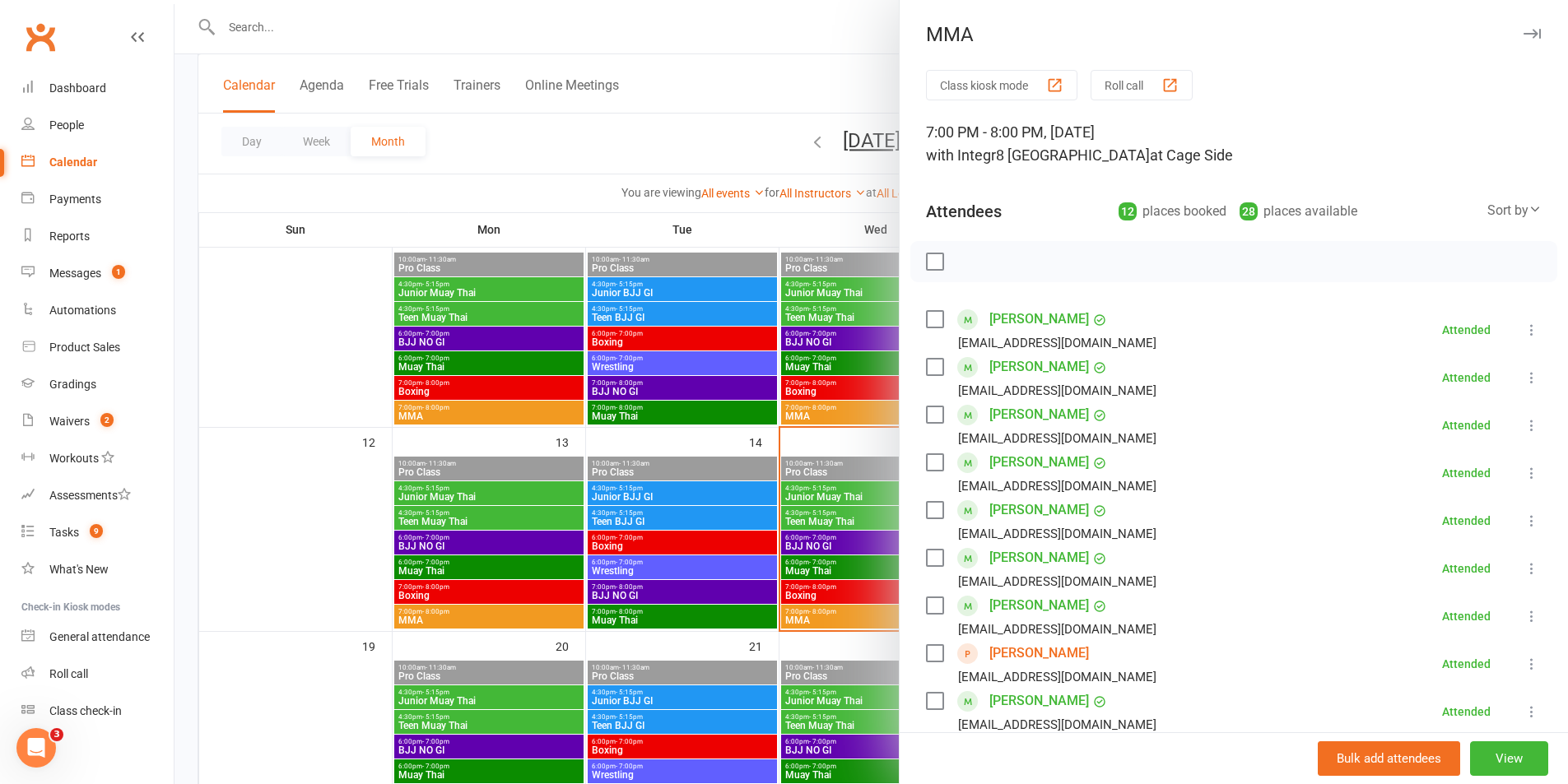
drag, startPoint x: 716, startPoint y: 550, endPoint x: 678, endPoint y: 628, distance: 86.8
click at [716, 551] on div at bounding box center [871, 392] width 1394 height 784
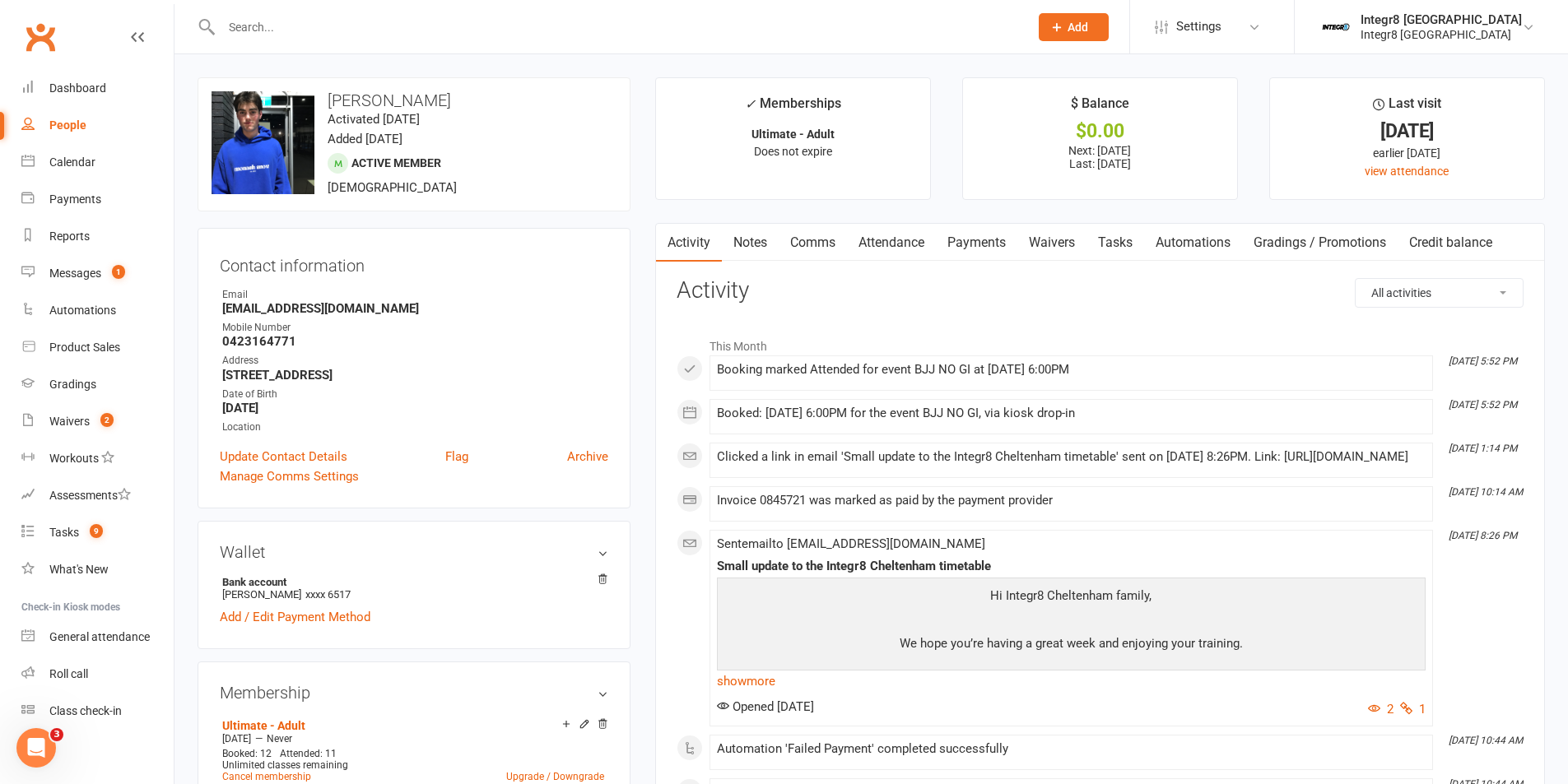
click at [988, 236] on link "Payments" at bounding box center [976, 242] width 81 height 38
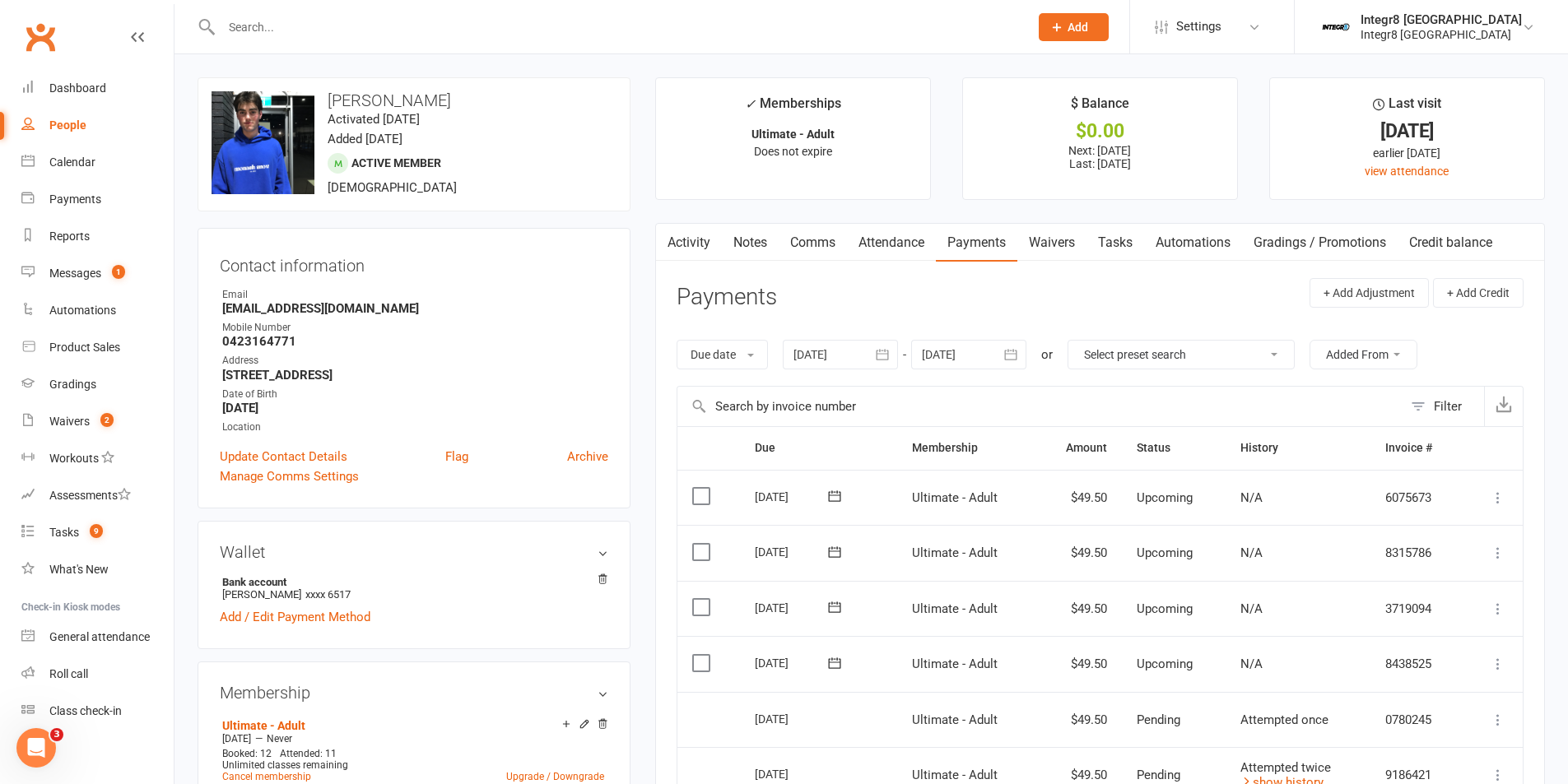
click at [764, 248] on link "Notes" at bounding box center [750, 242] width 57 height 38
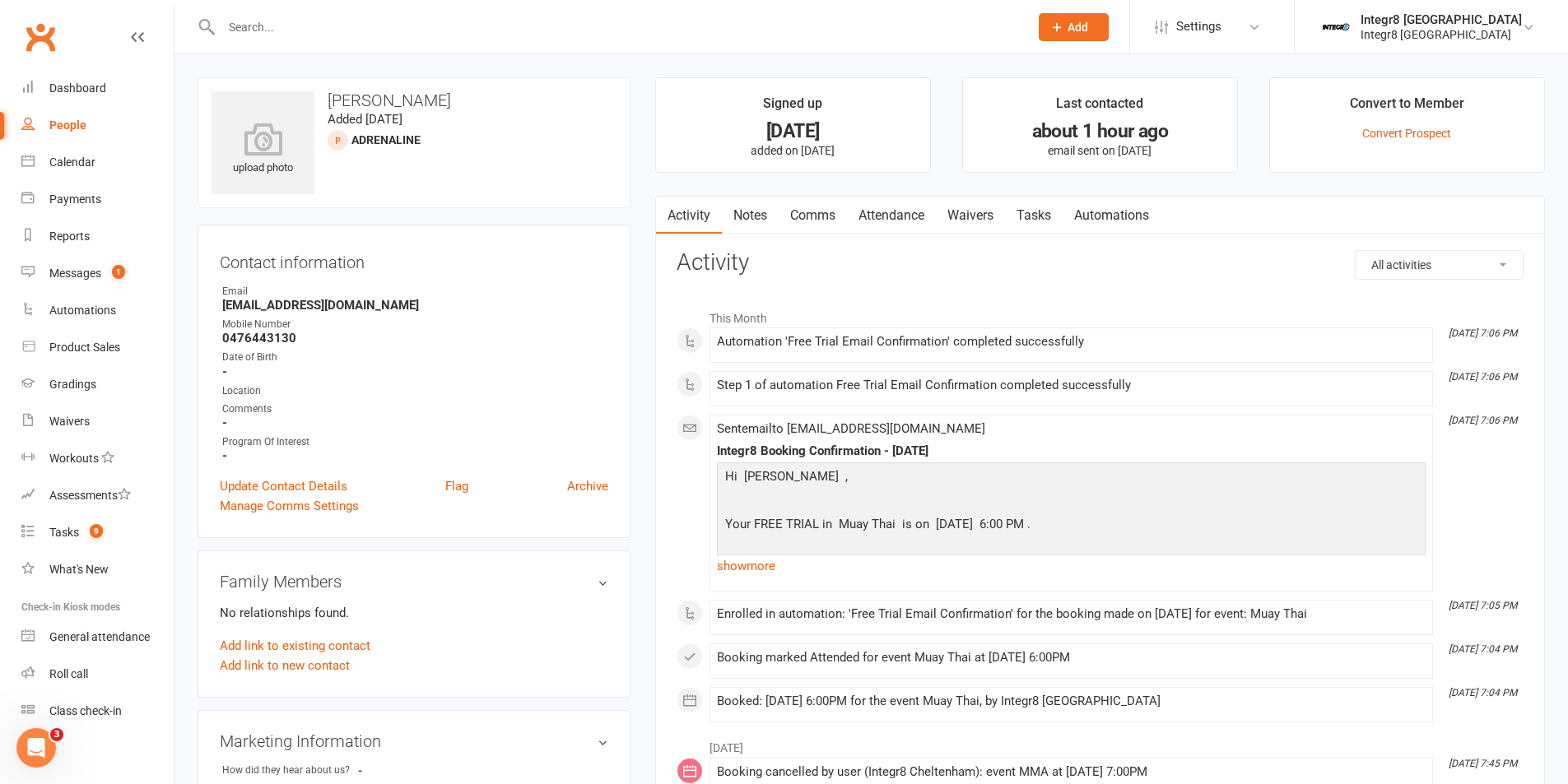
click at [751, 216] on link "Notes" at bounding box center [750, 215] width 57 height 38
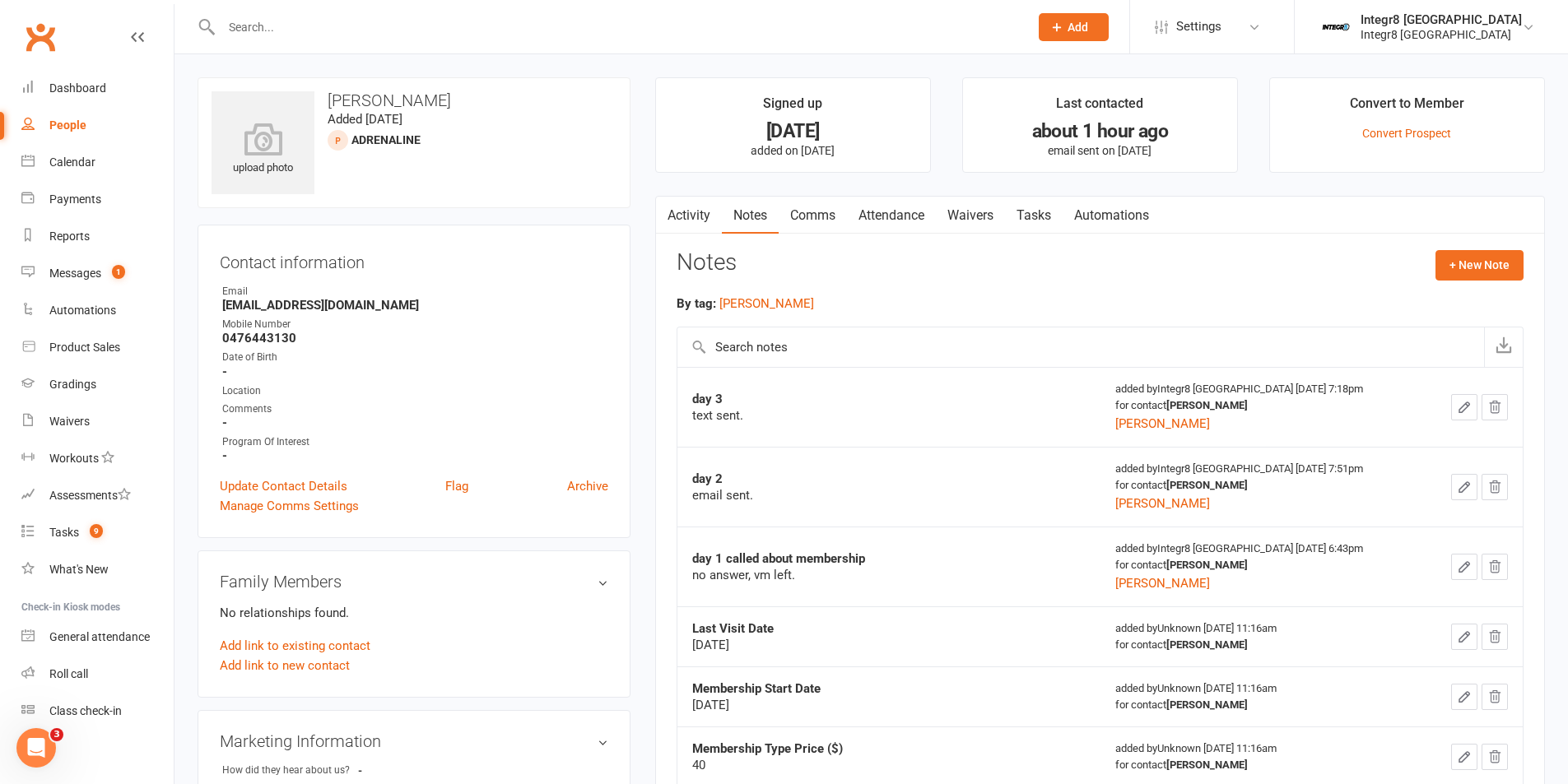
click at [699, 220] on link "Activity" at bounding box center [689, 215] width 66 height 38
